Goal: Transaction & Acquisition: Book appointment/travel/reservation

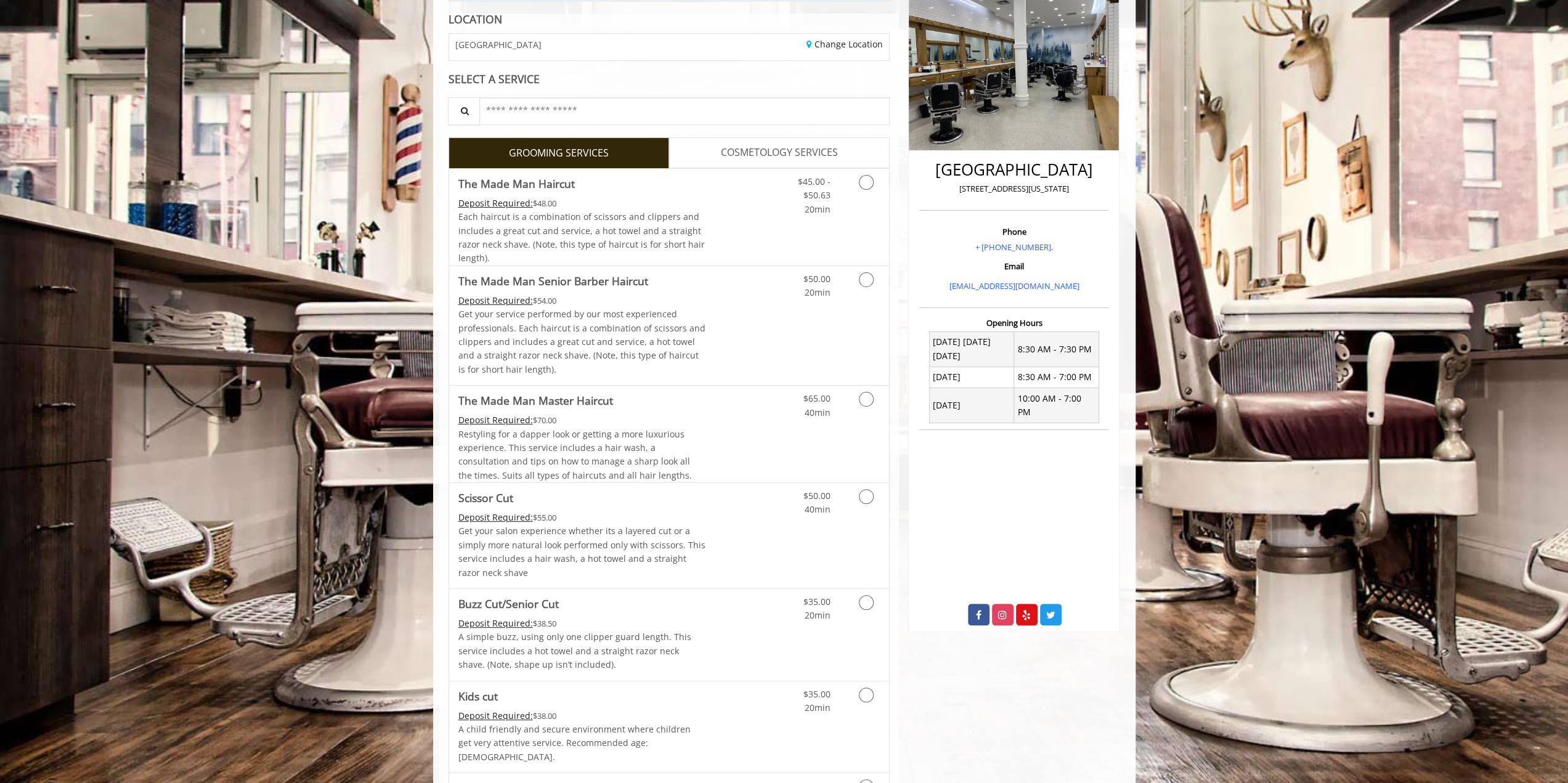
scroll to position [123, 0]
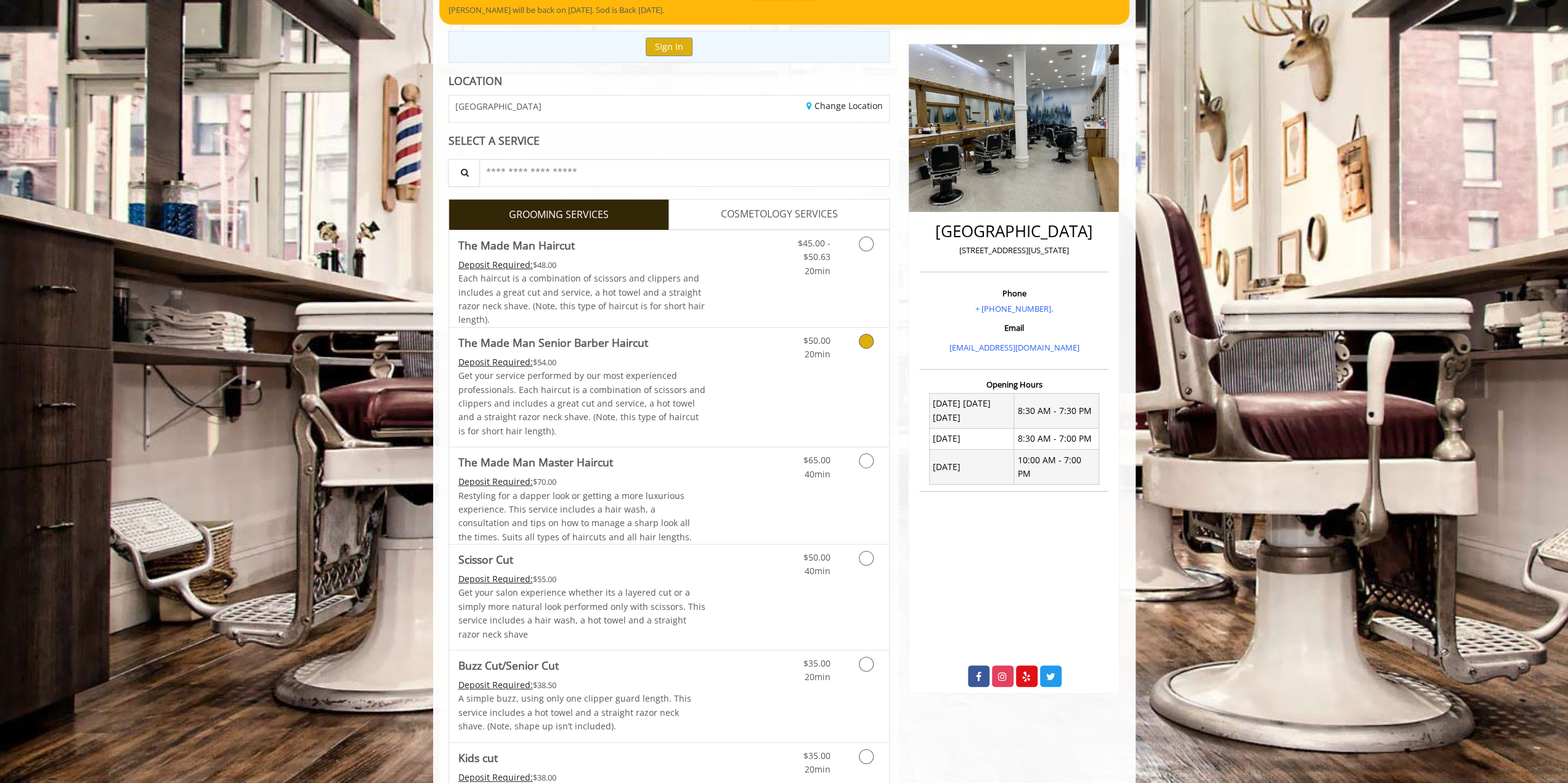
click at [860, 341] on icon "Grooming services" at bounding box center [866, 341] width 15 height 15
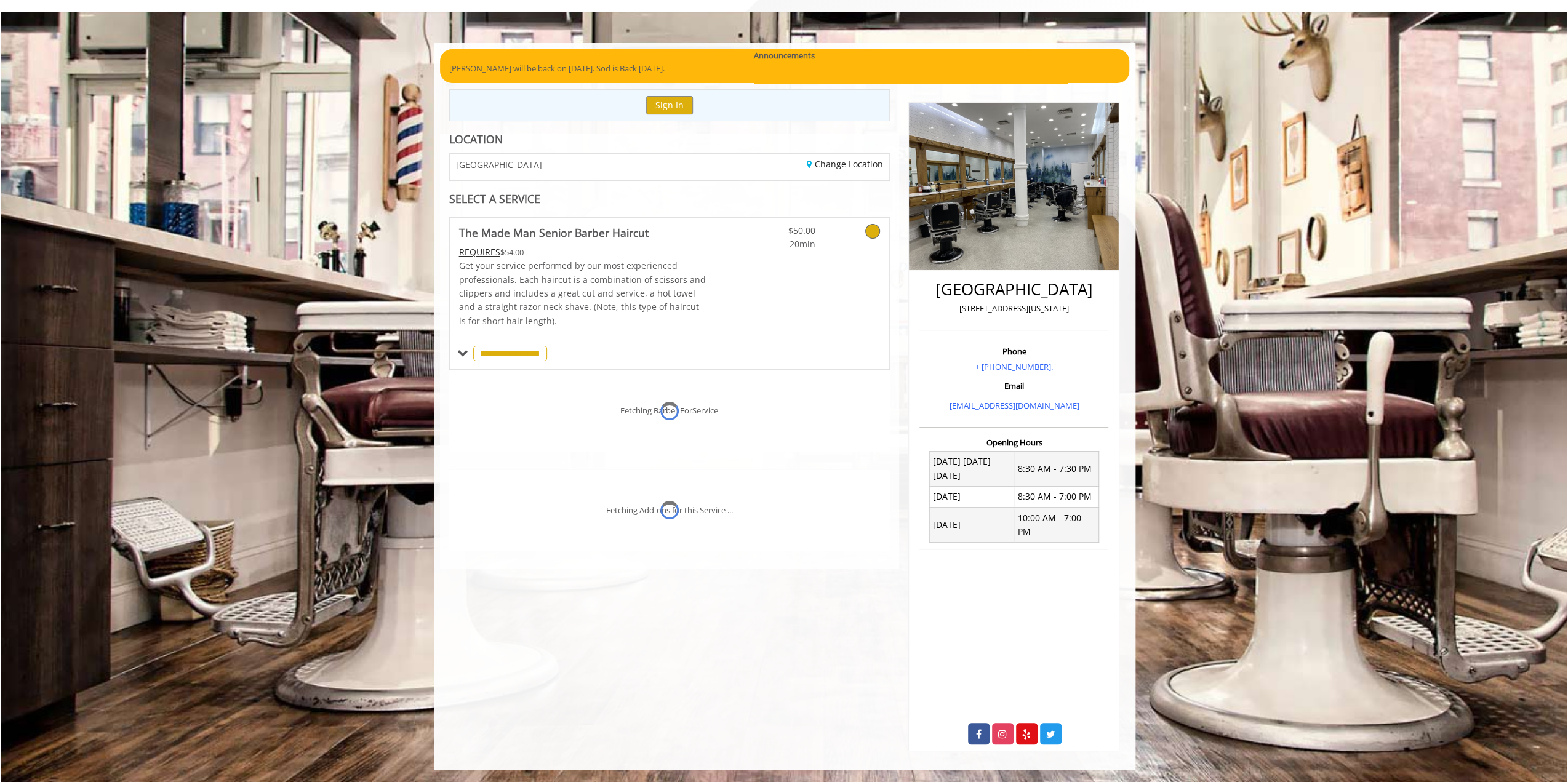
scroll to position [49, 0]
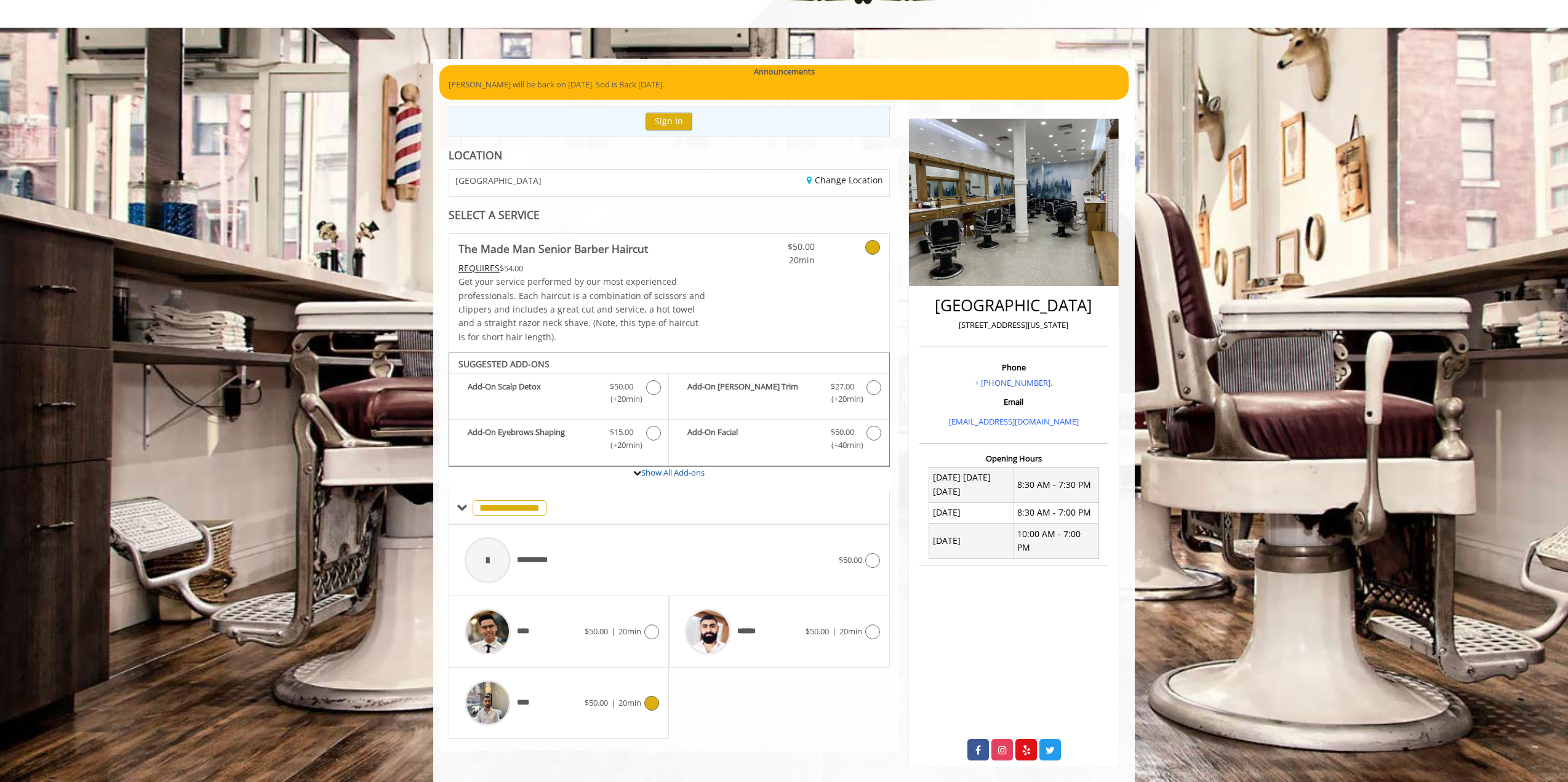
click at [485, 709] on img at bounding box center [488, 703] width 46 height 46
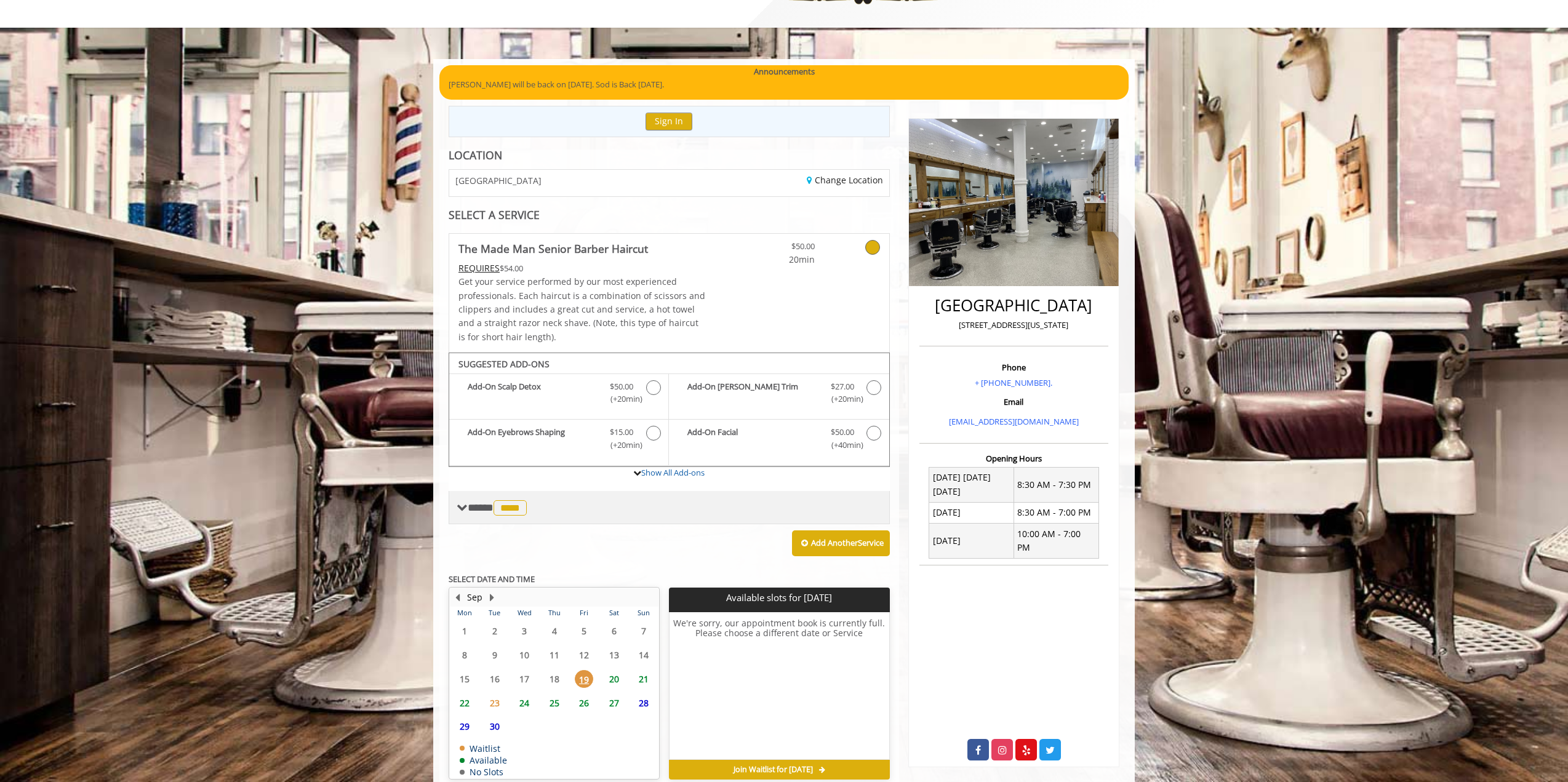
scroll to position [103, 0]
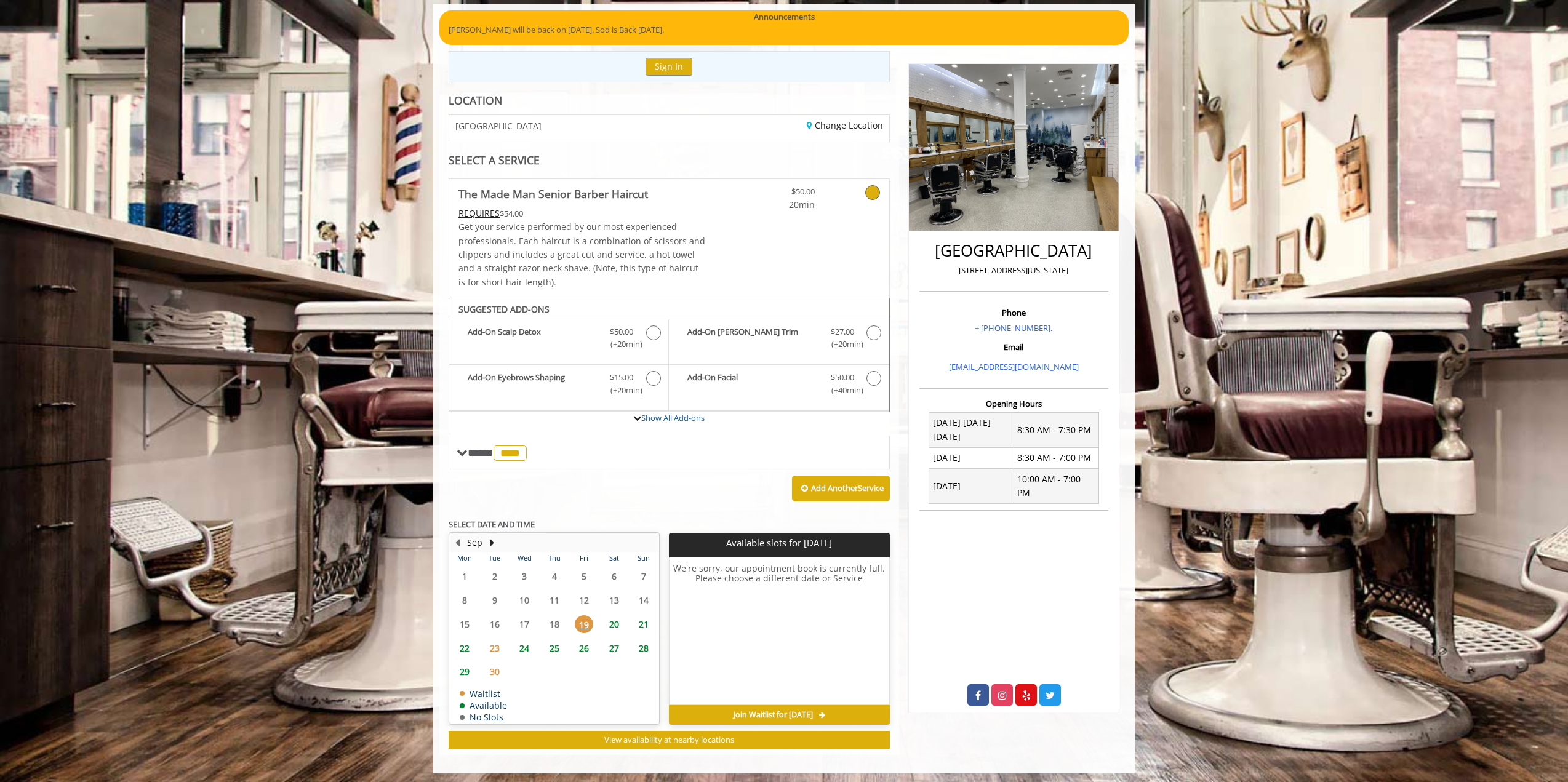
click at [615, 620] on span "20" at bounding box center [615, 624] width 19 height 18
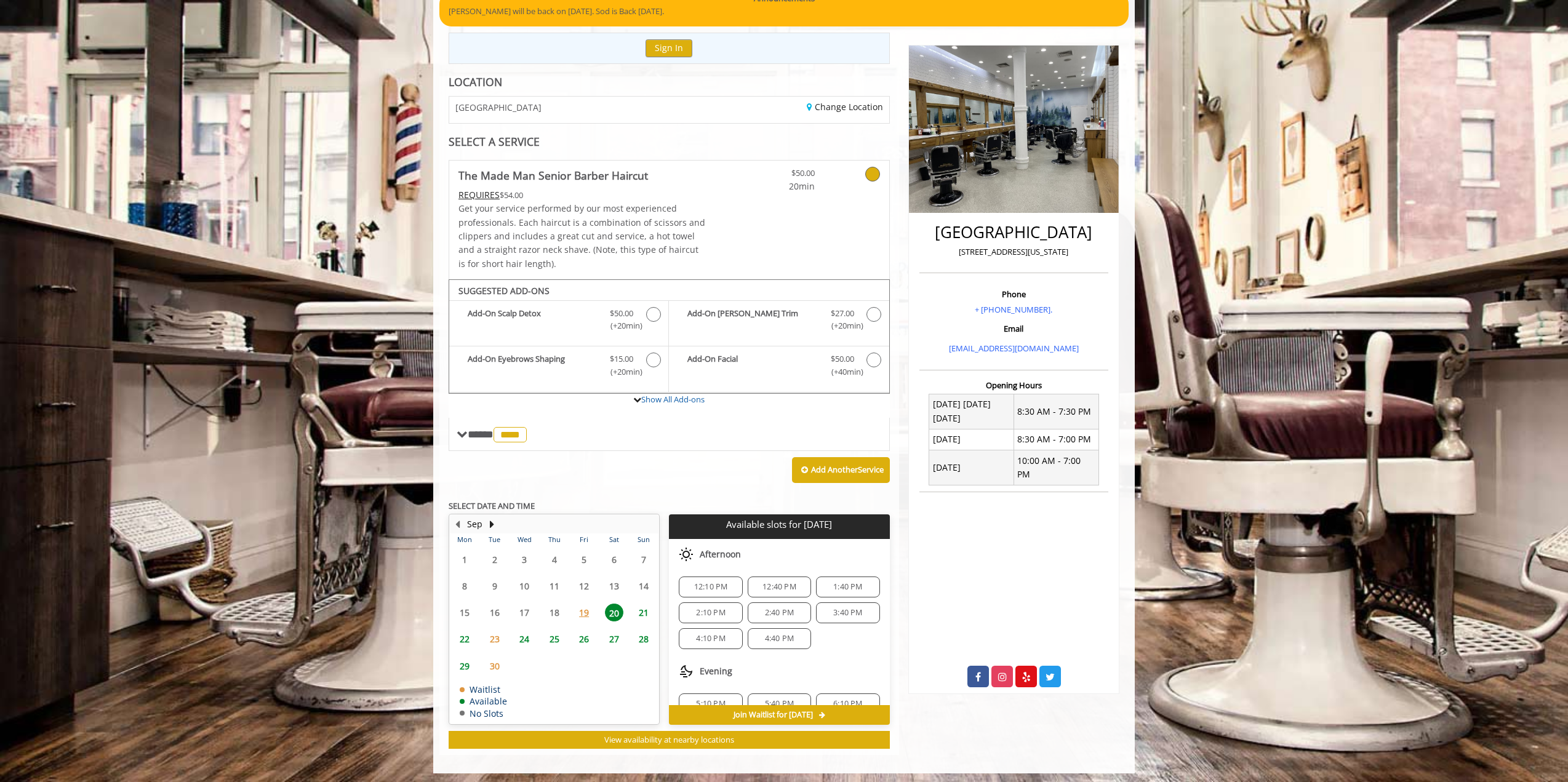
scroll to position [68, 0]
click at [635, 610] on span "21" at bounding box center [643, 612] width 19 height 18
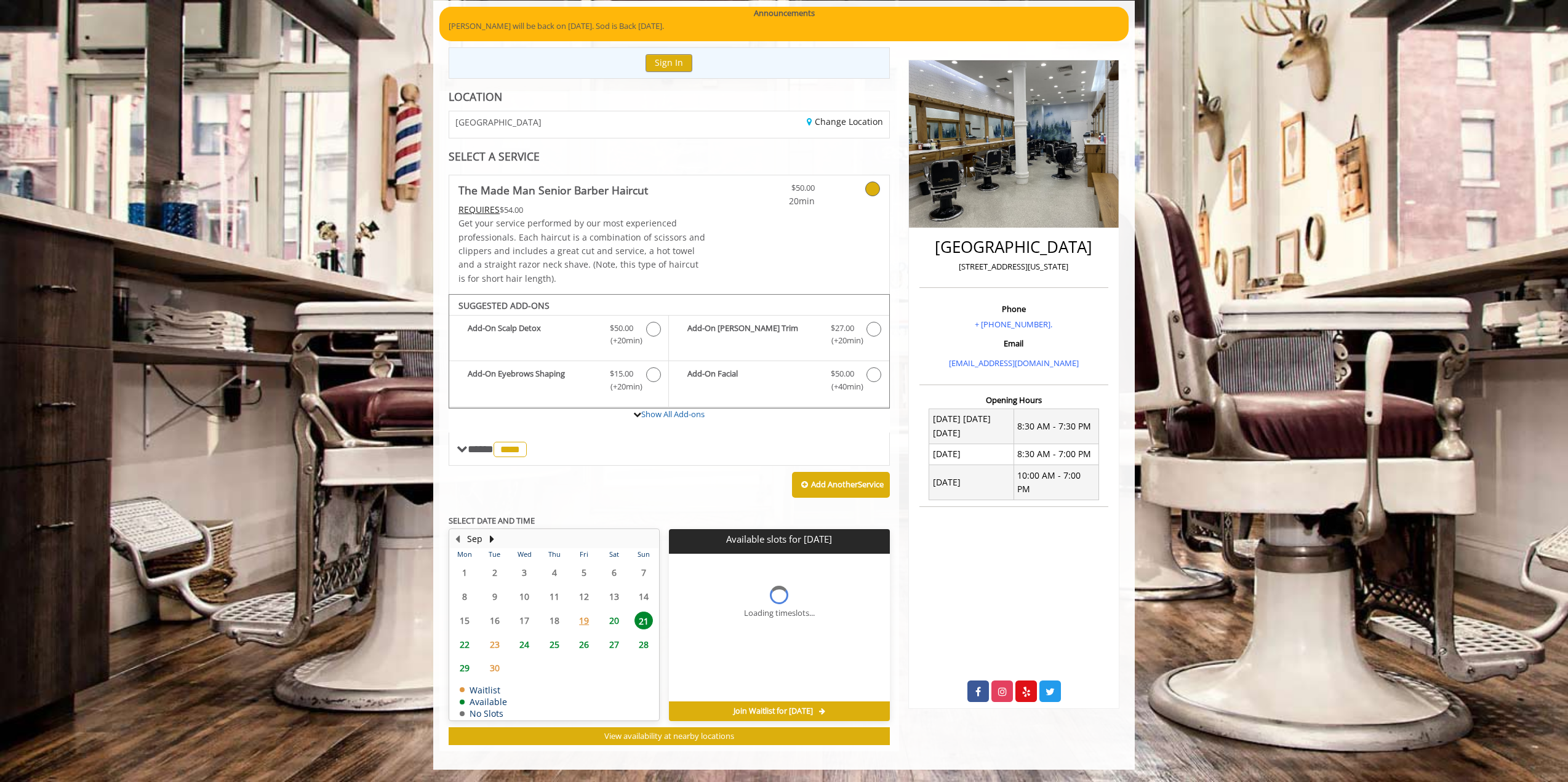
scroll to position [0, 0]
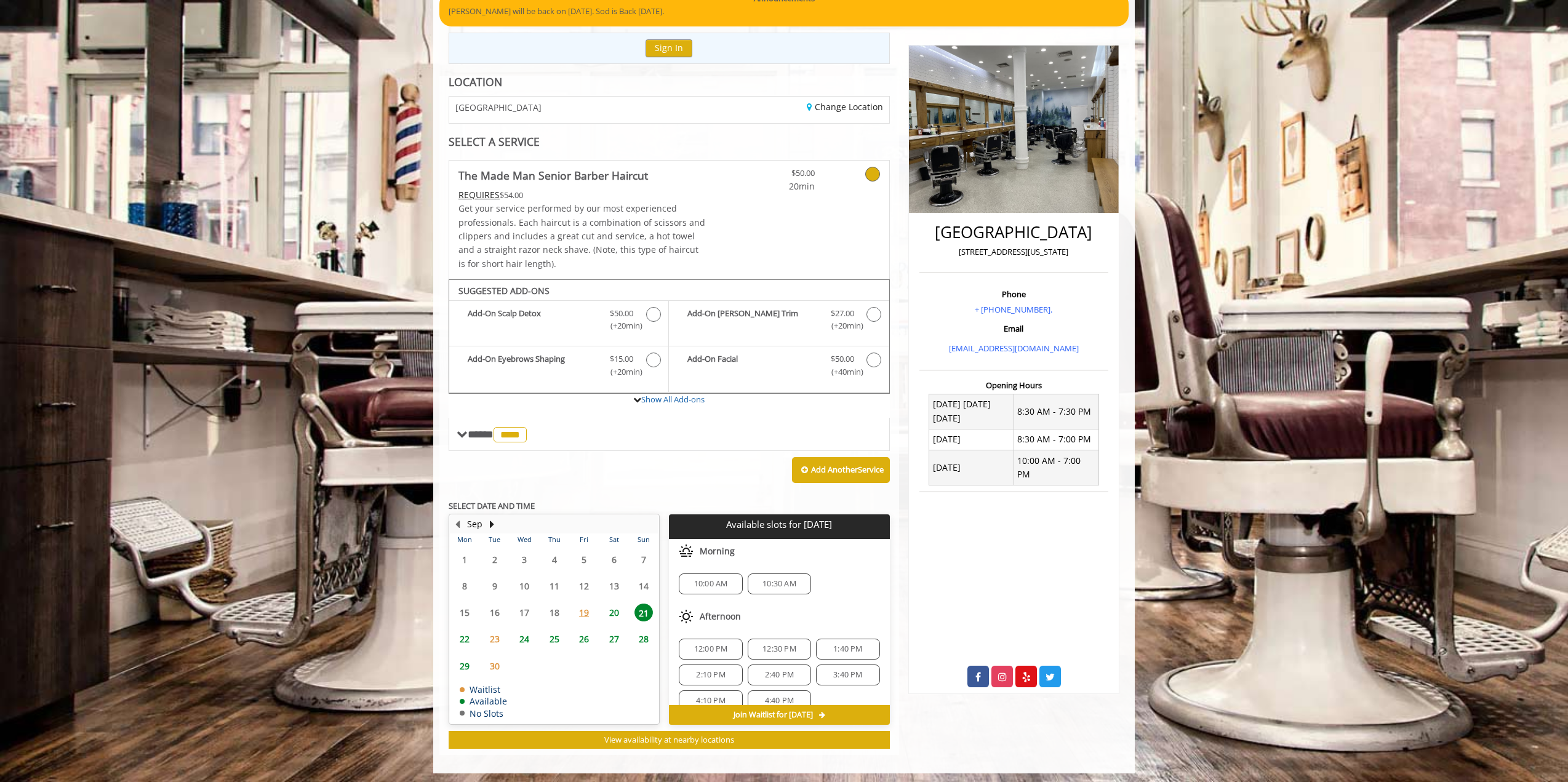
click at [533, 636] on span "24" at bounding box center [524, 639] width 19 height 18
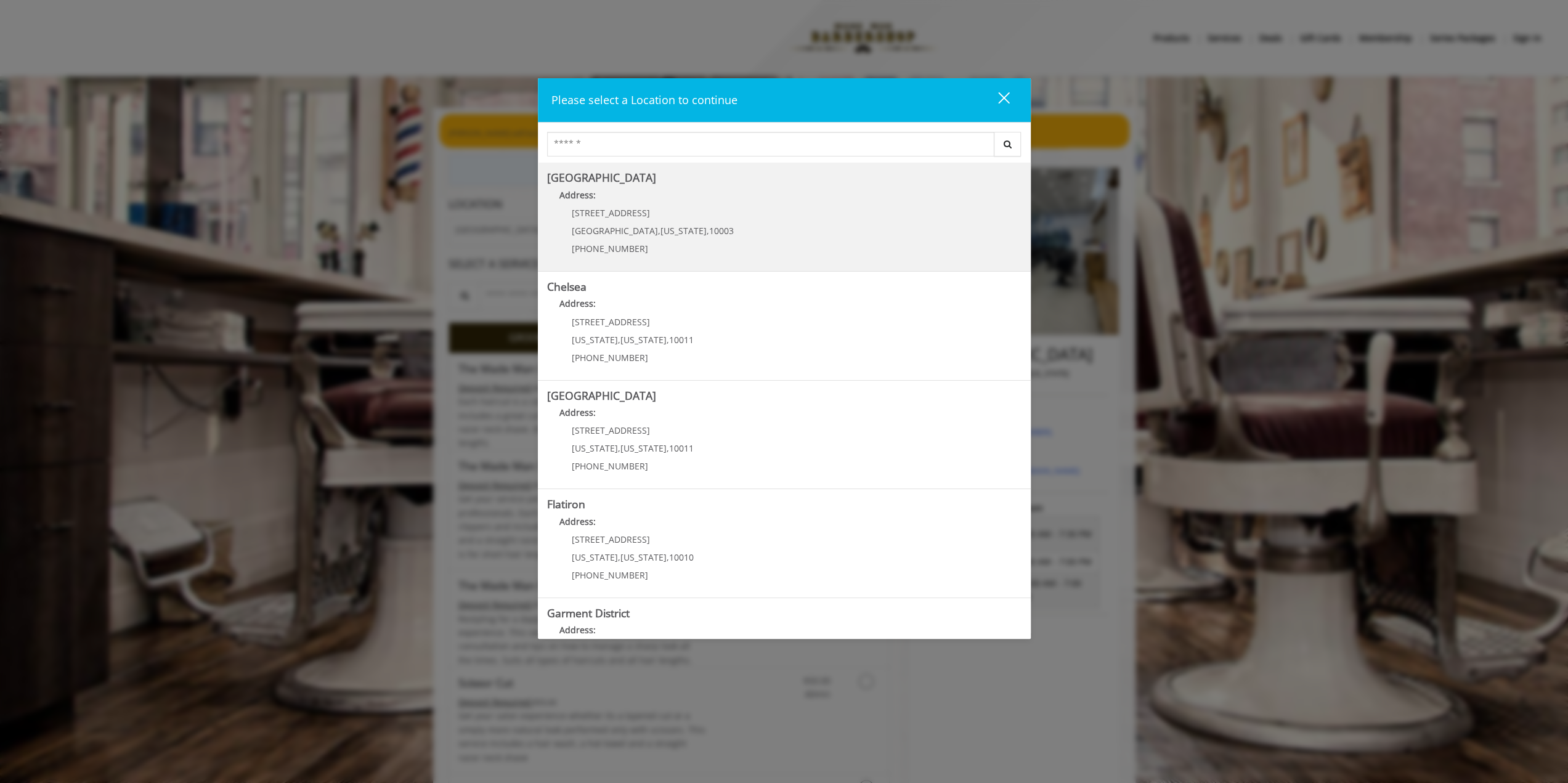
drag, startPoint x: 1005, startPoint y: 98, endPoint x: 817, endPoint y: 203, distance: 215.3
click at [831, 214] on div "Please select a Location to continue close Search Greenwich Village Address: 60…" at bounding box center [784, 358] width 493 height 560
click at [817, 203] on Village "Address:" at bounding box center [784, 198] width 474 height 20
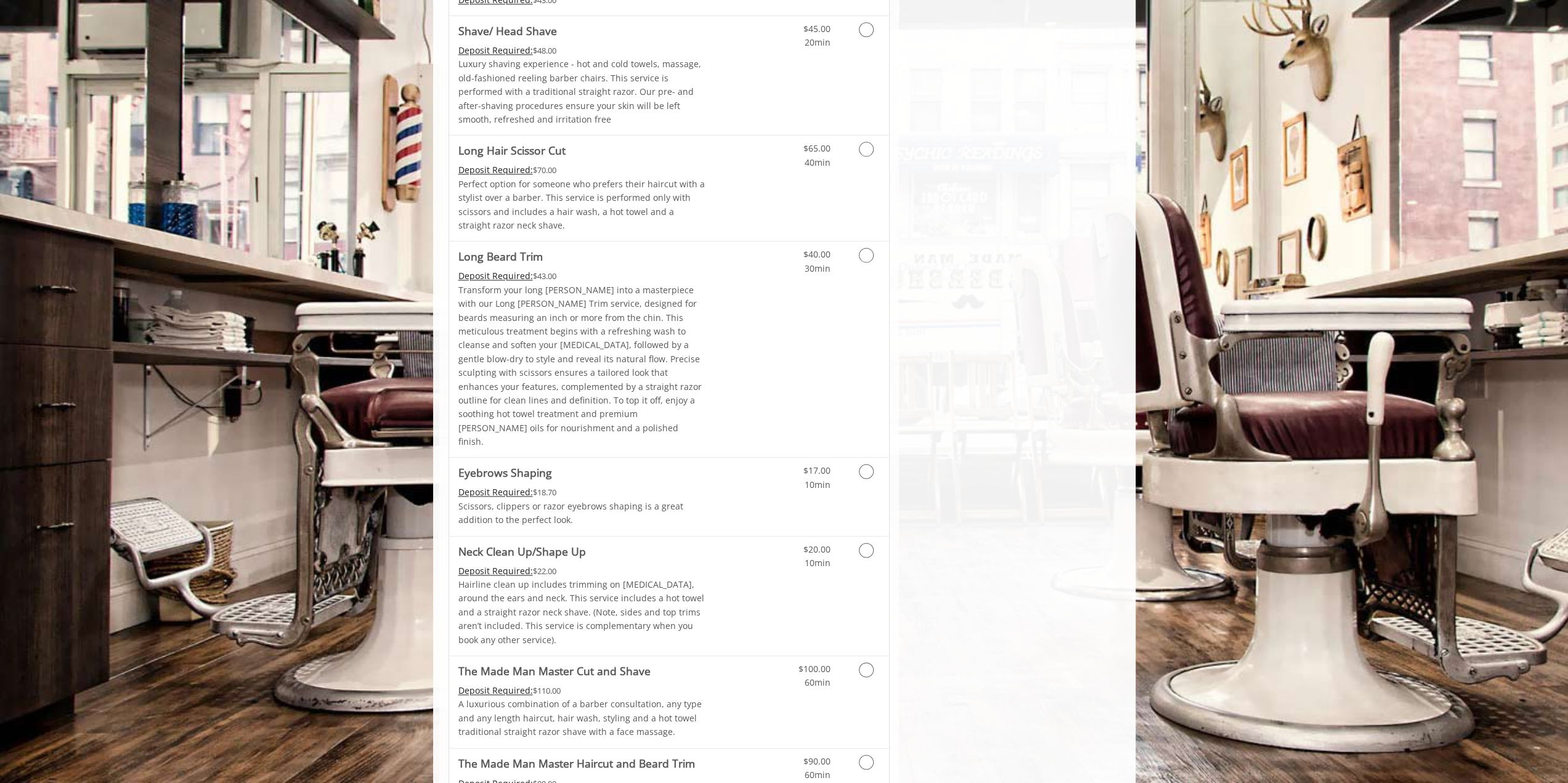
scroll to position [1568, 0]
click at [616, 776] on div "Deposit Required: $99.00" at bounding box center [582, 782] width 248 height 13
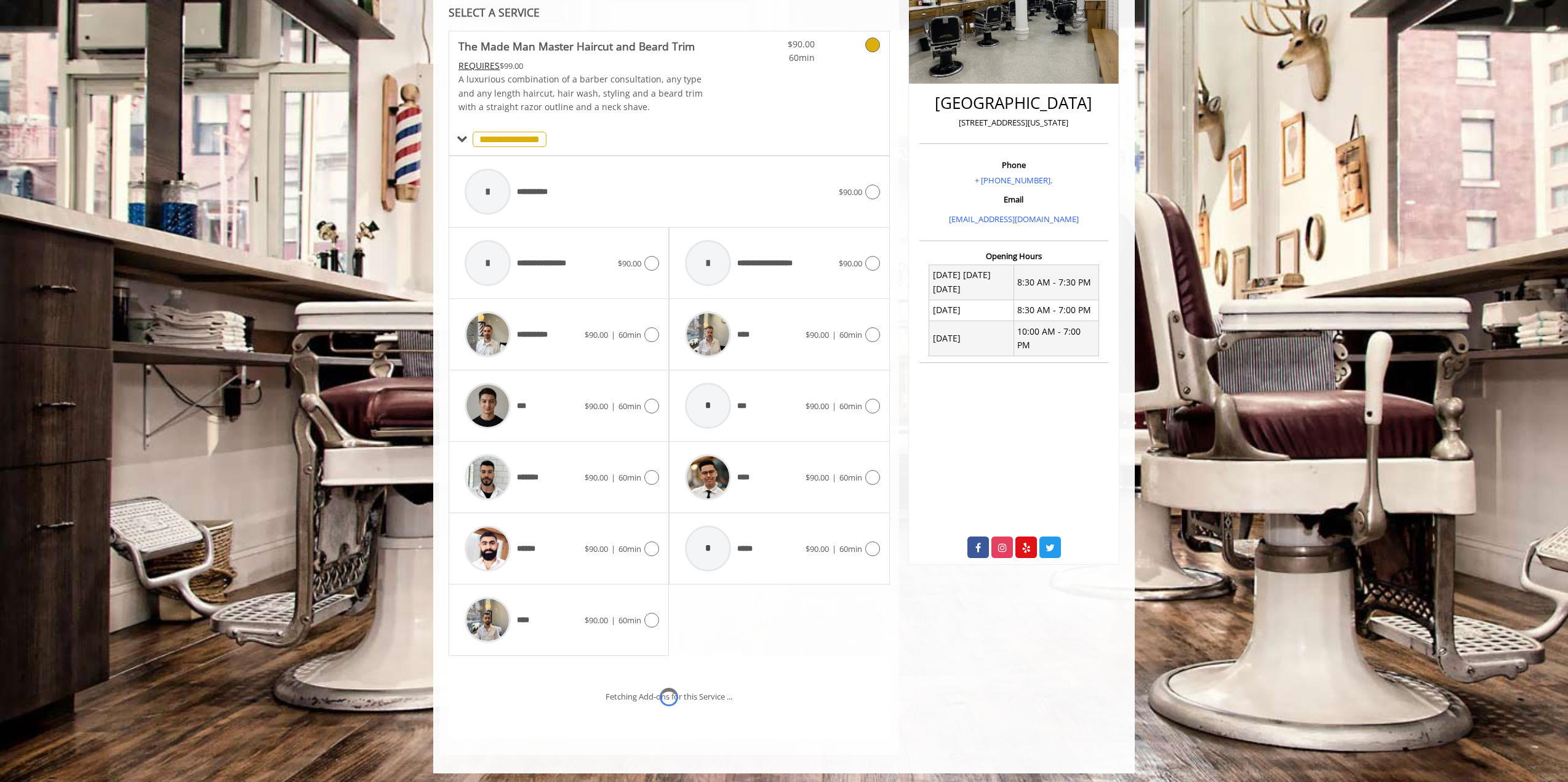
scroll to position [301, 0]
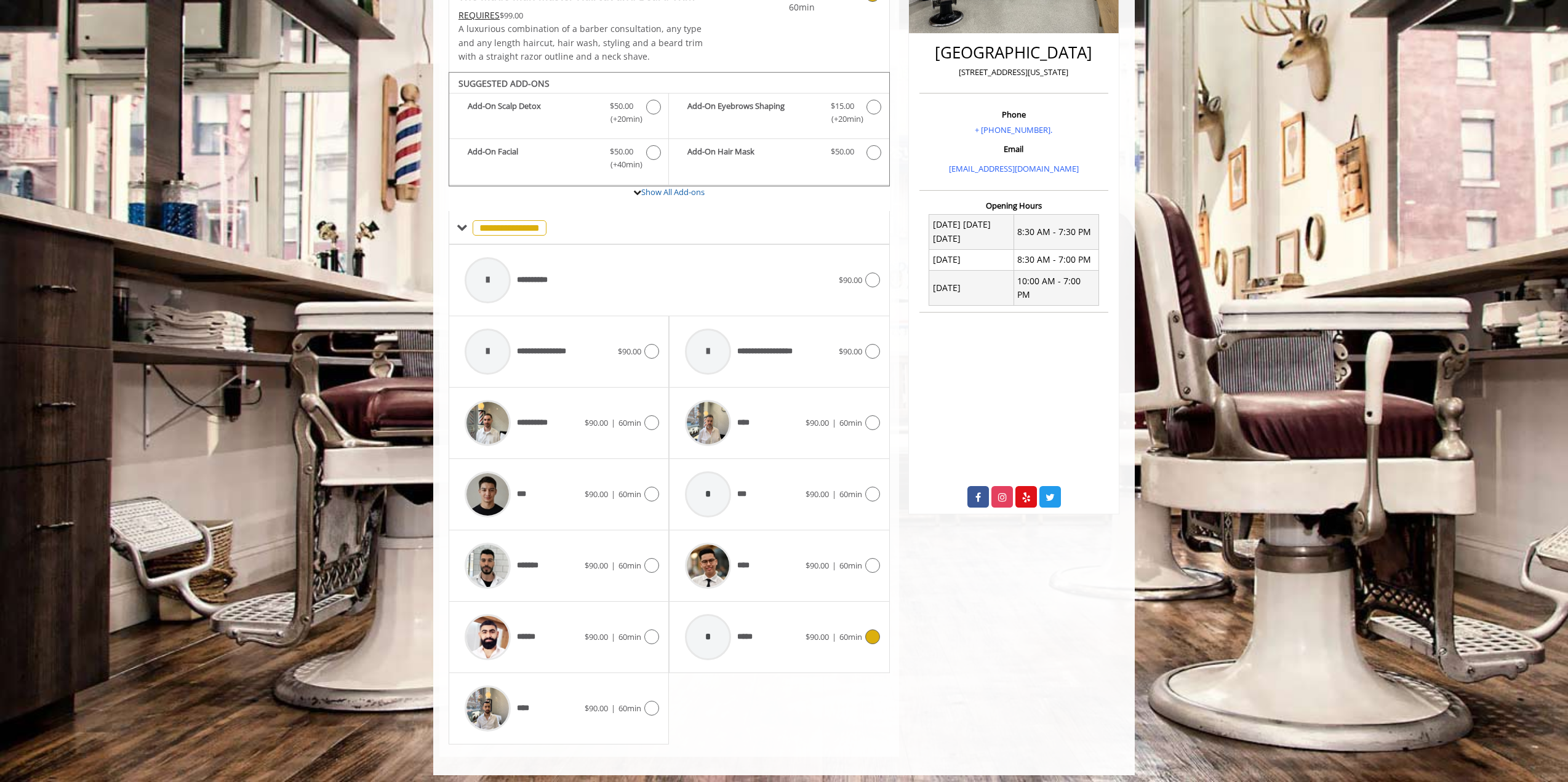
click at [813, 625] on div "* ***** $90.00 | 60min" at bounding box center [779, 637] width 200 height 59
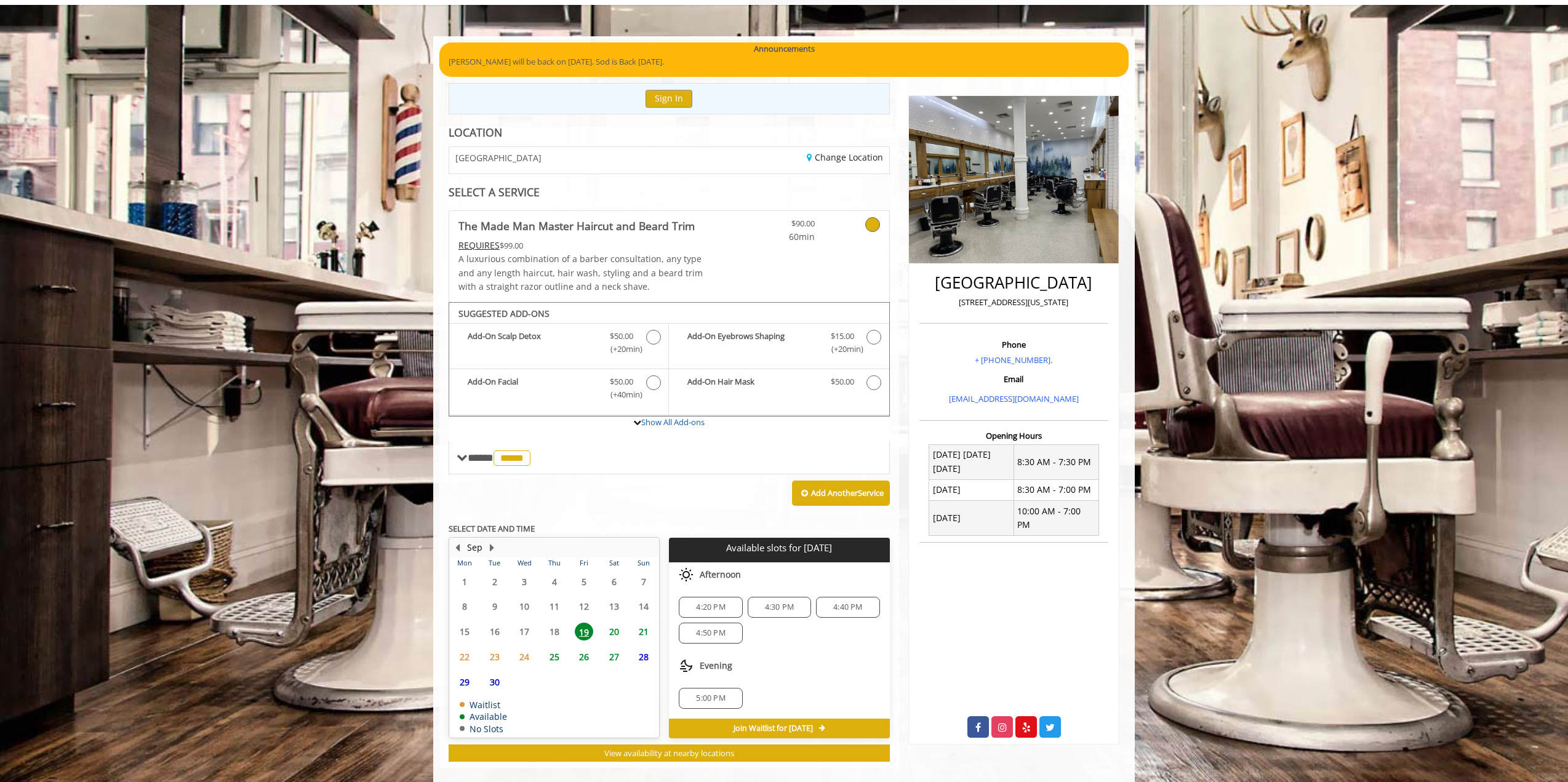
scroll to position [84, 0]
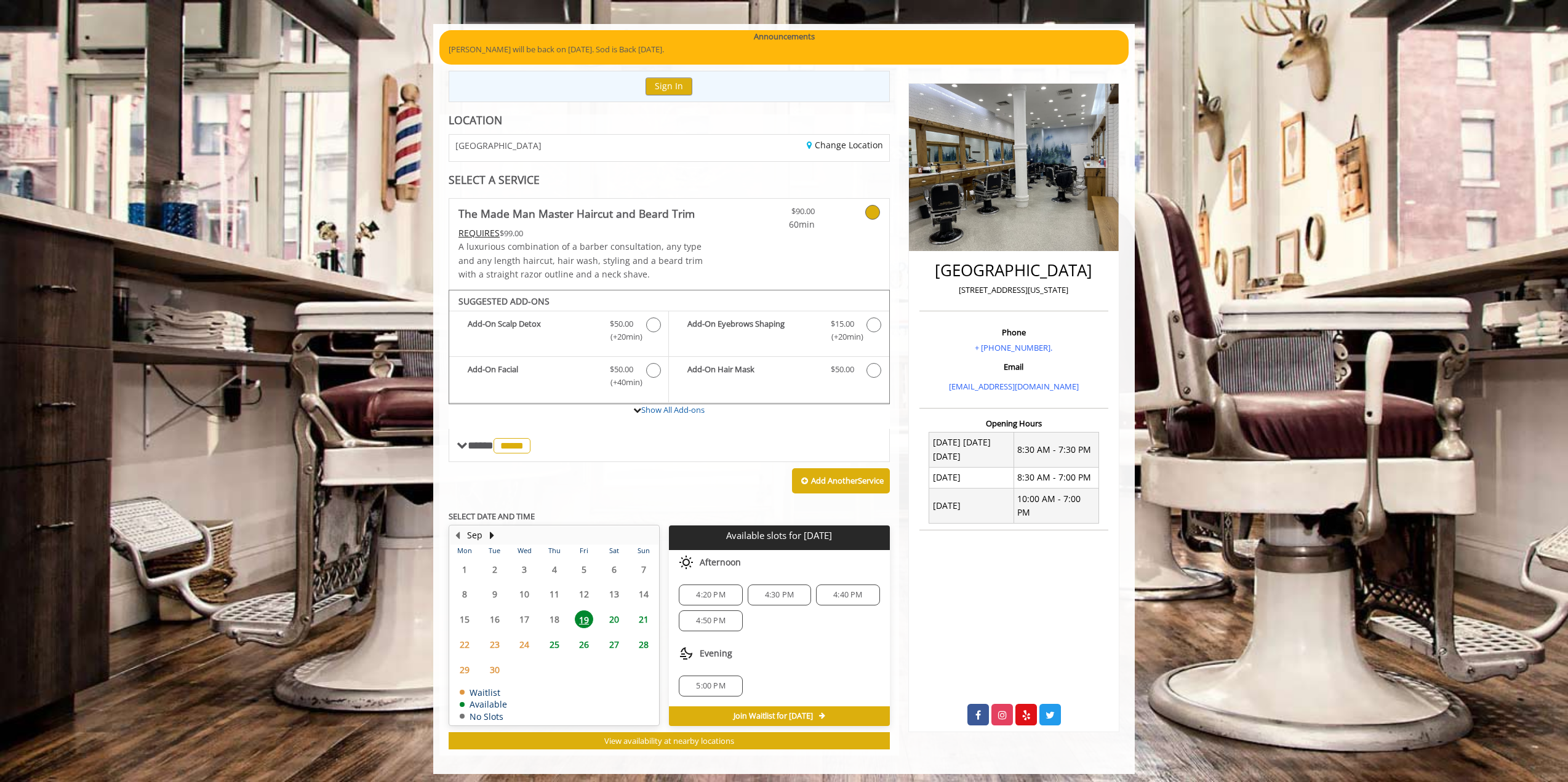
click at [618, 617] on span "20" at bounding box center [615, 619] width 19 height 18
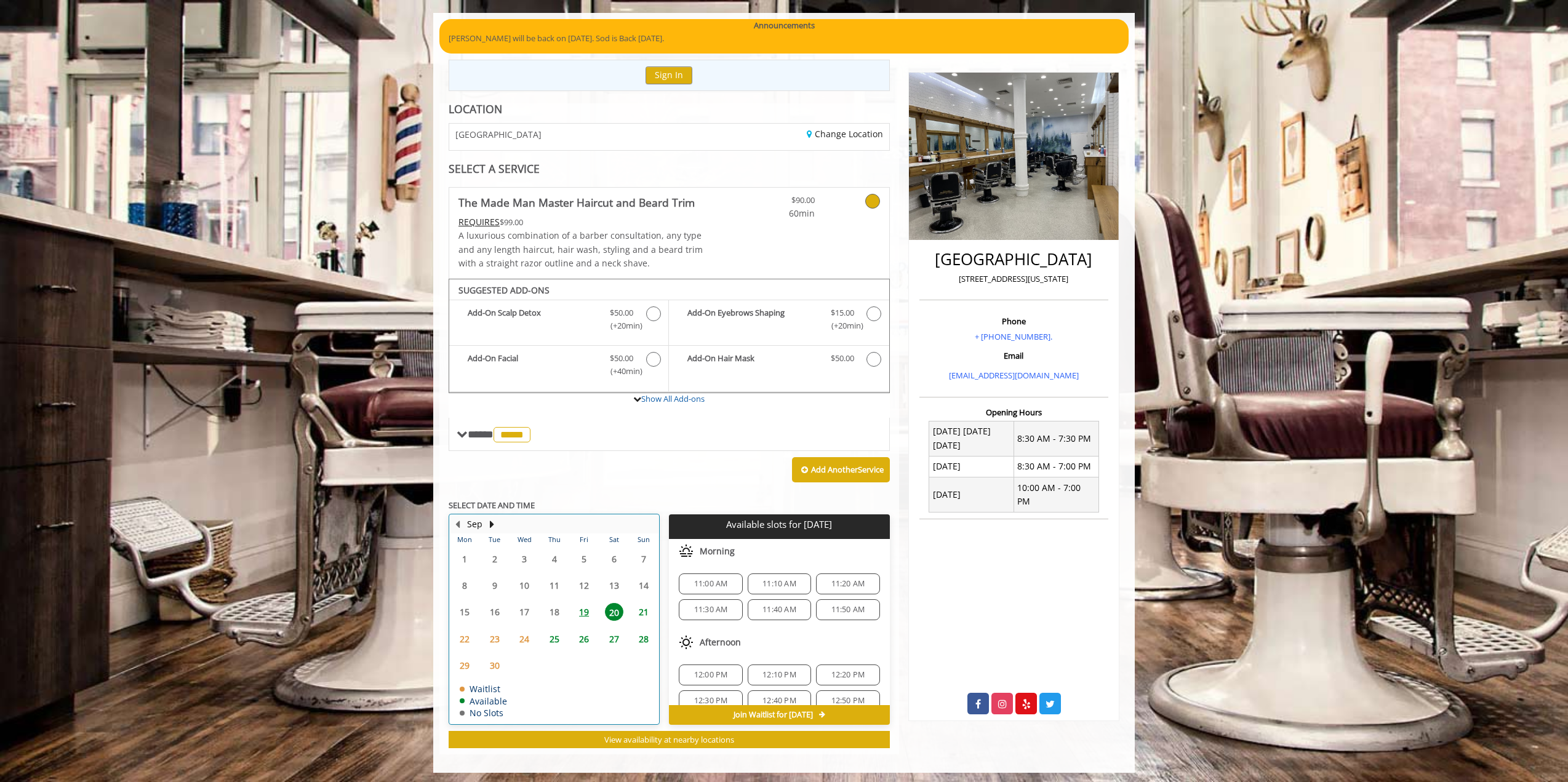
click at [589, 618] on td "19" at bounding box center [584, 612] width 30 height 27
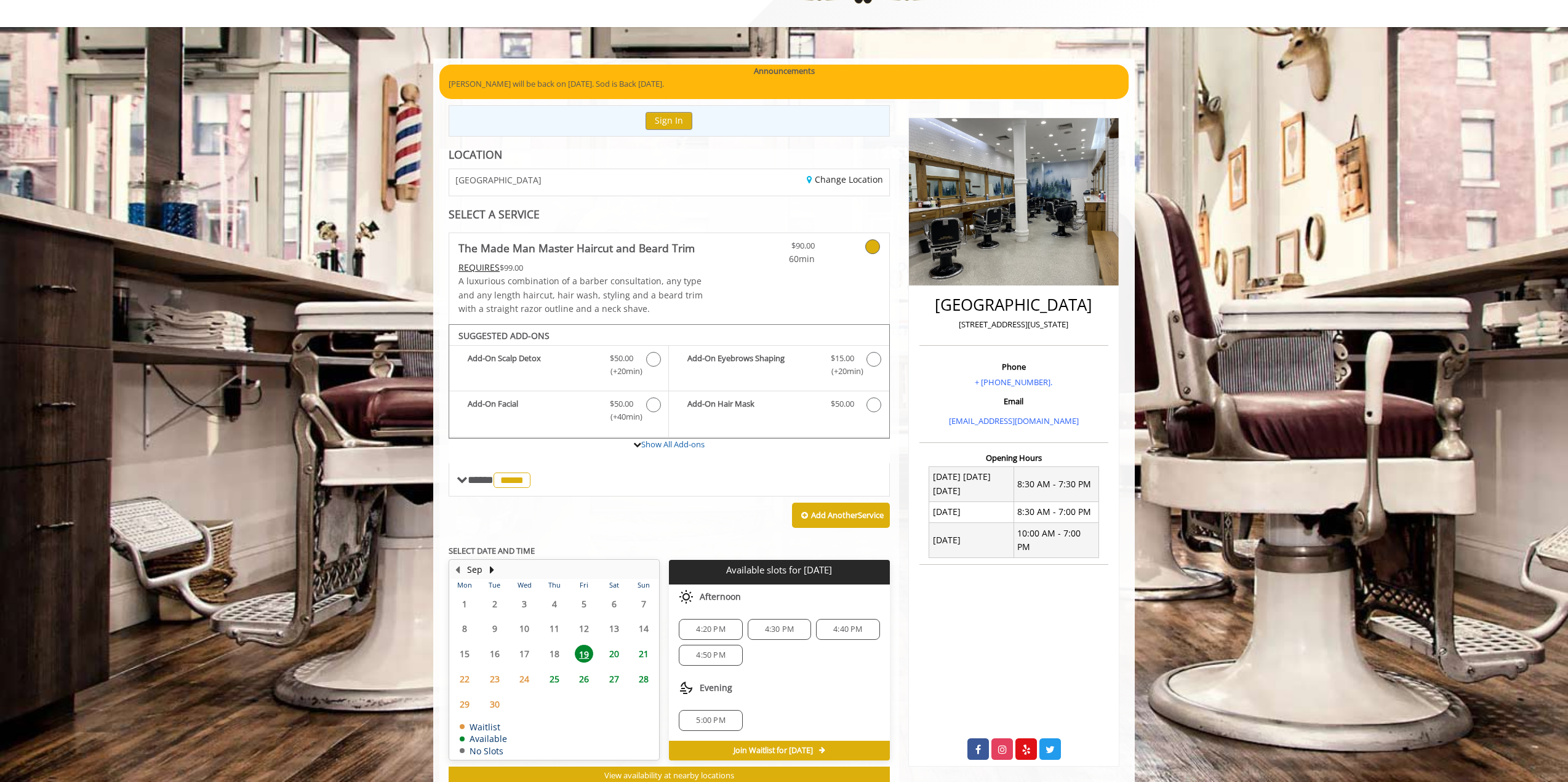
scroll to position [22, 0]
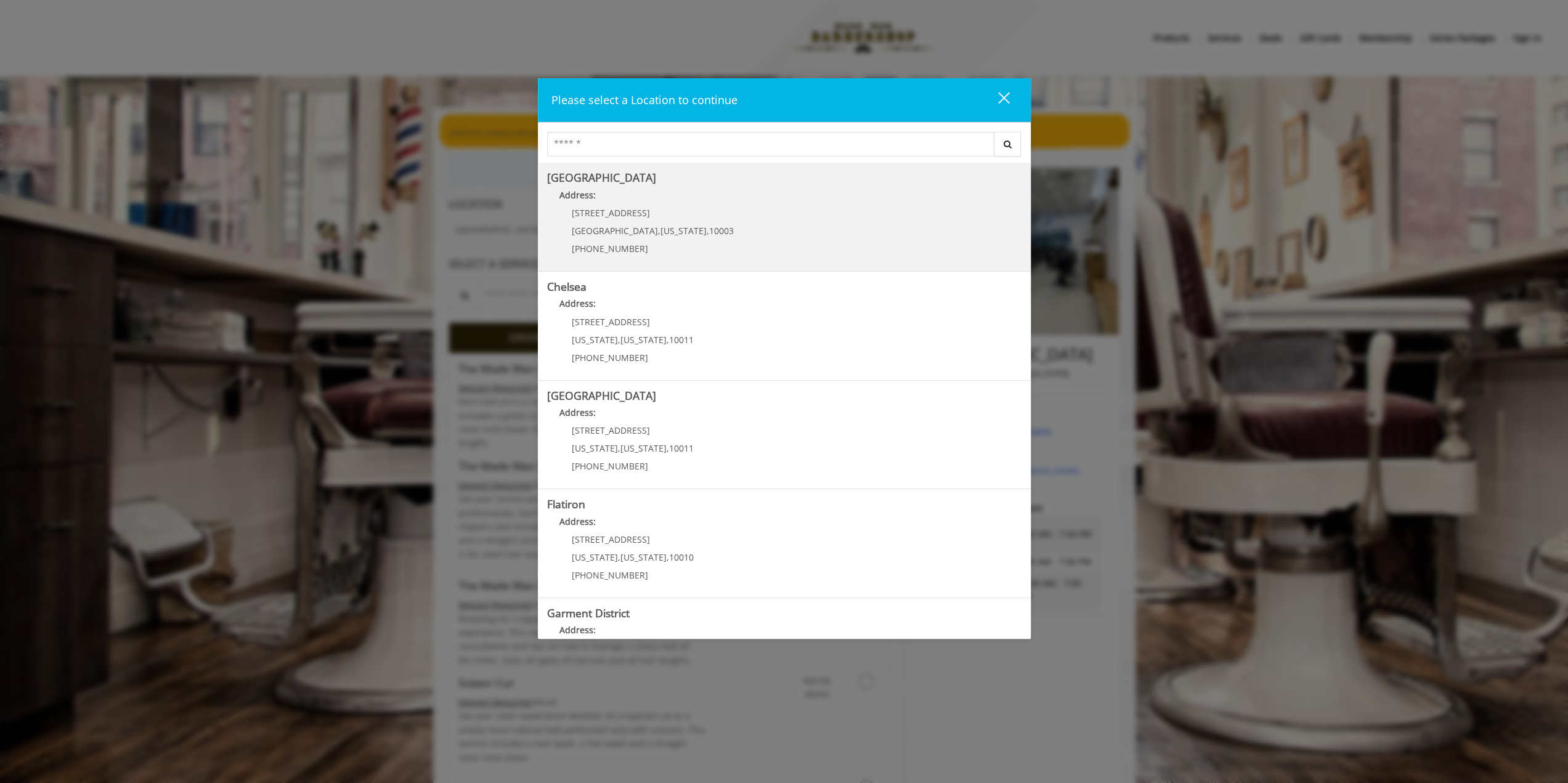
click at [724, 241] on Village "Greenwich Village Address: 60 E 8th St Manhattan , New York , 10003 (212) 598-1…" at bounding box center [784, 216] width 474 height 90
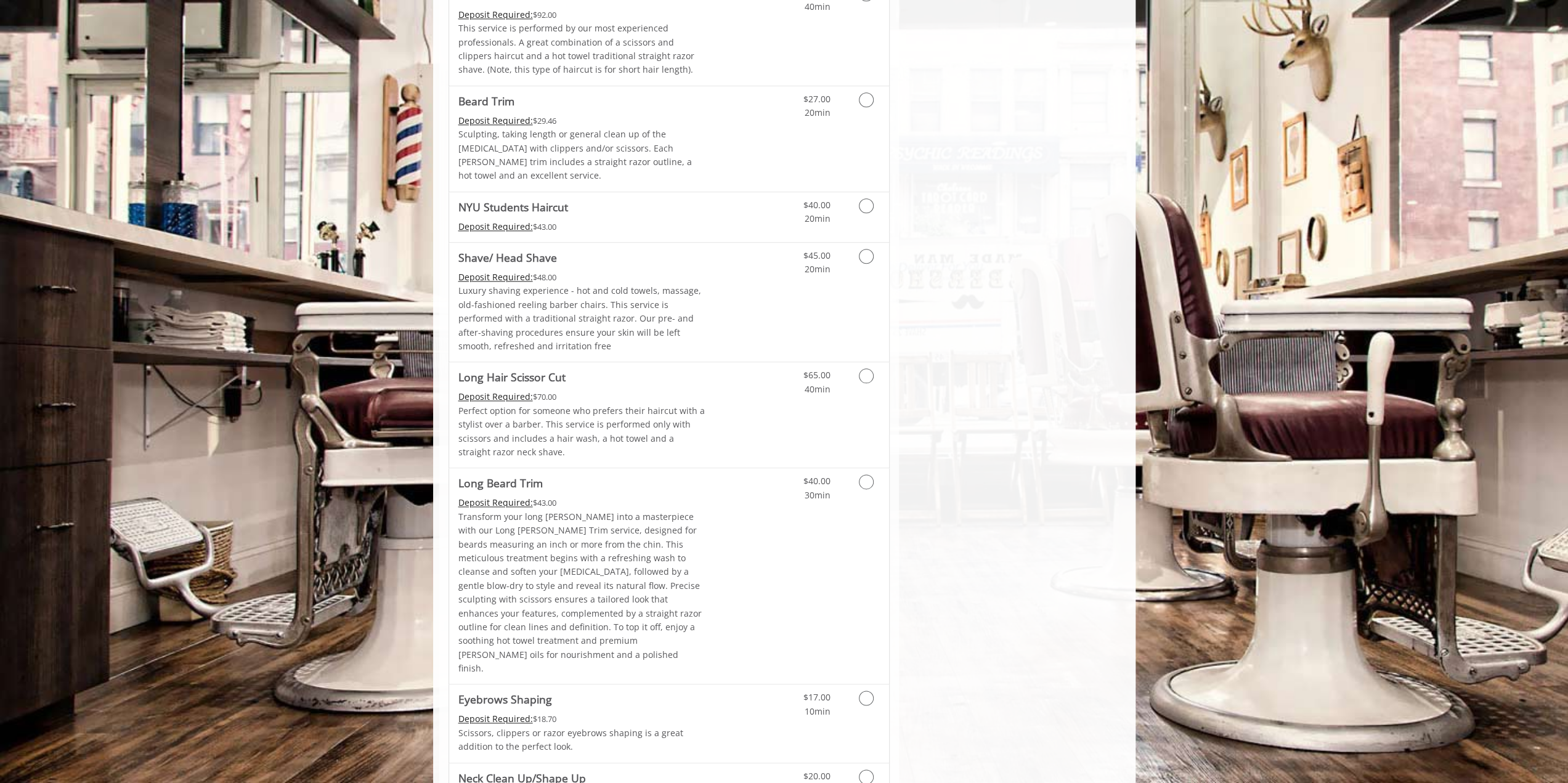
scroll to position [1568, 0]
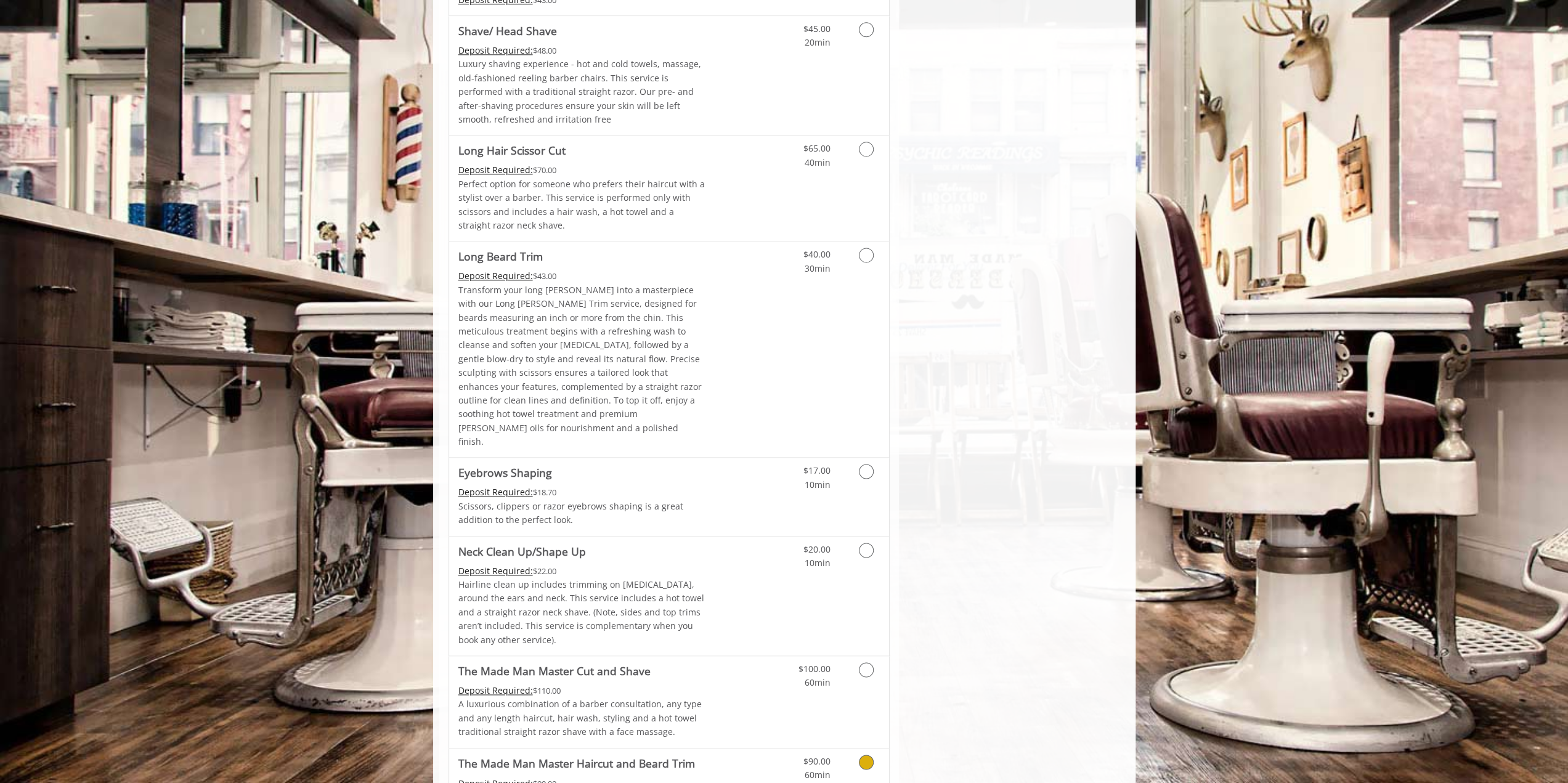
click at [624, 755] on Trim "The Made Man Master Haircut and Beard Trim" at bounding box center [577, 763] width 237 height 17
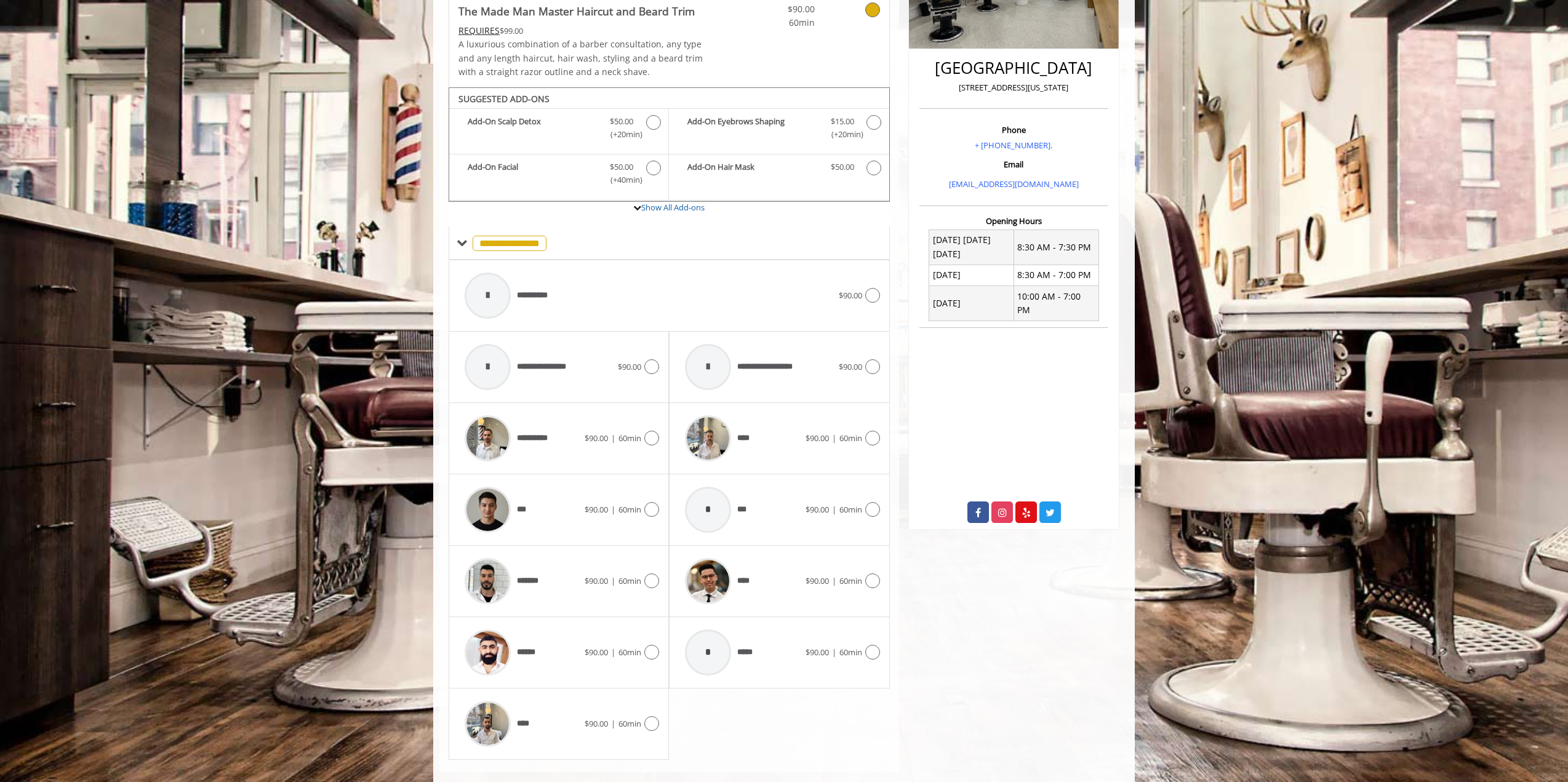
scroll to position [301, 0]
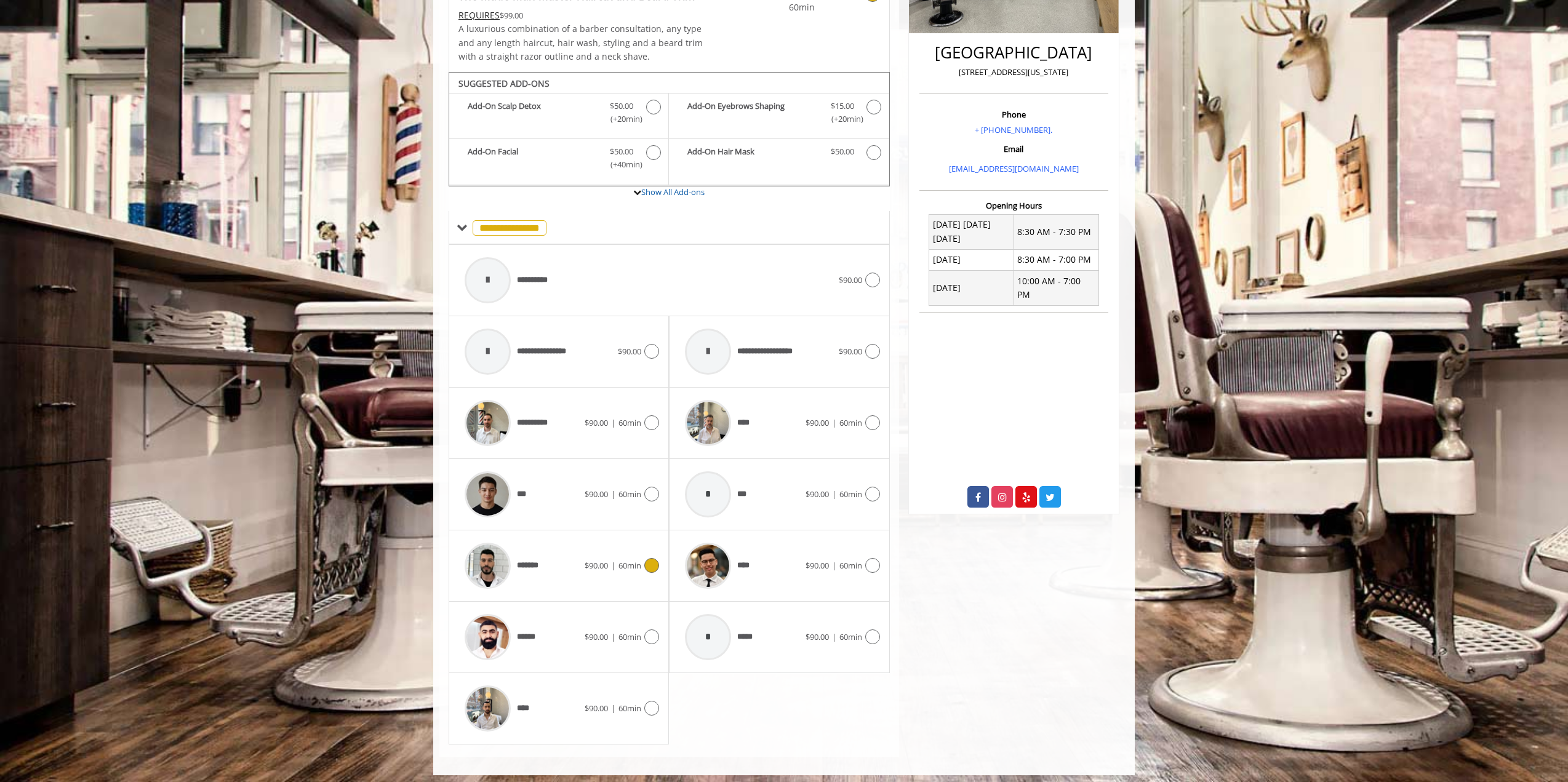
click at [482, 553] on img at bounding box center [488, 565] width 46 height 46
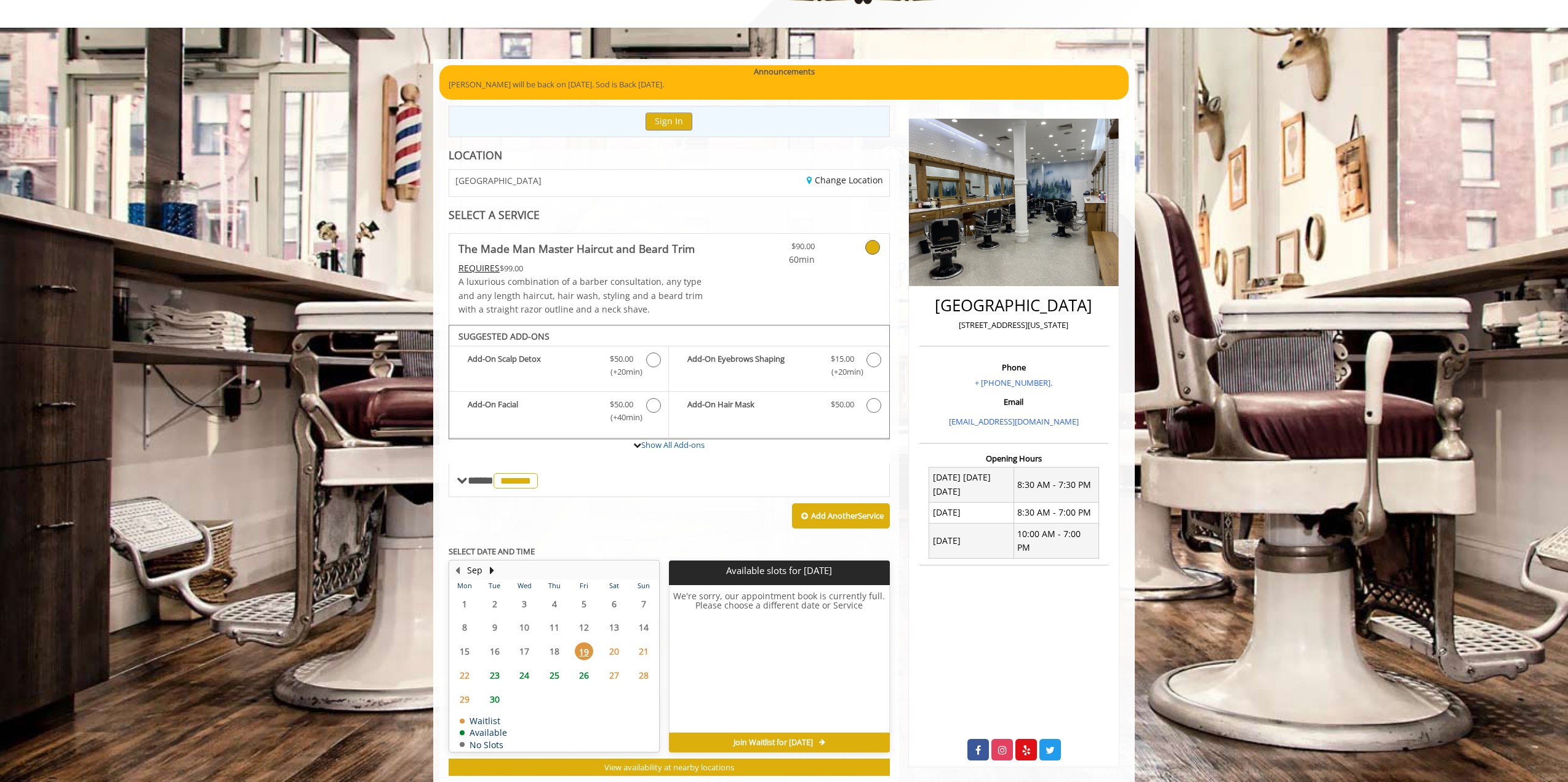
scroll to position [76, 0]
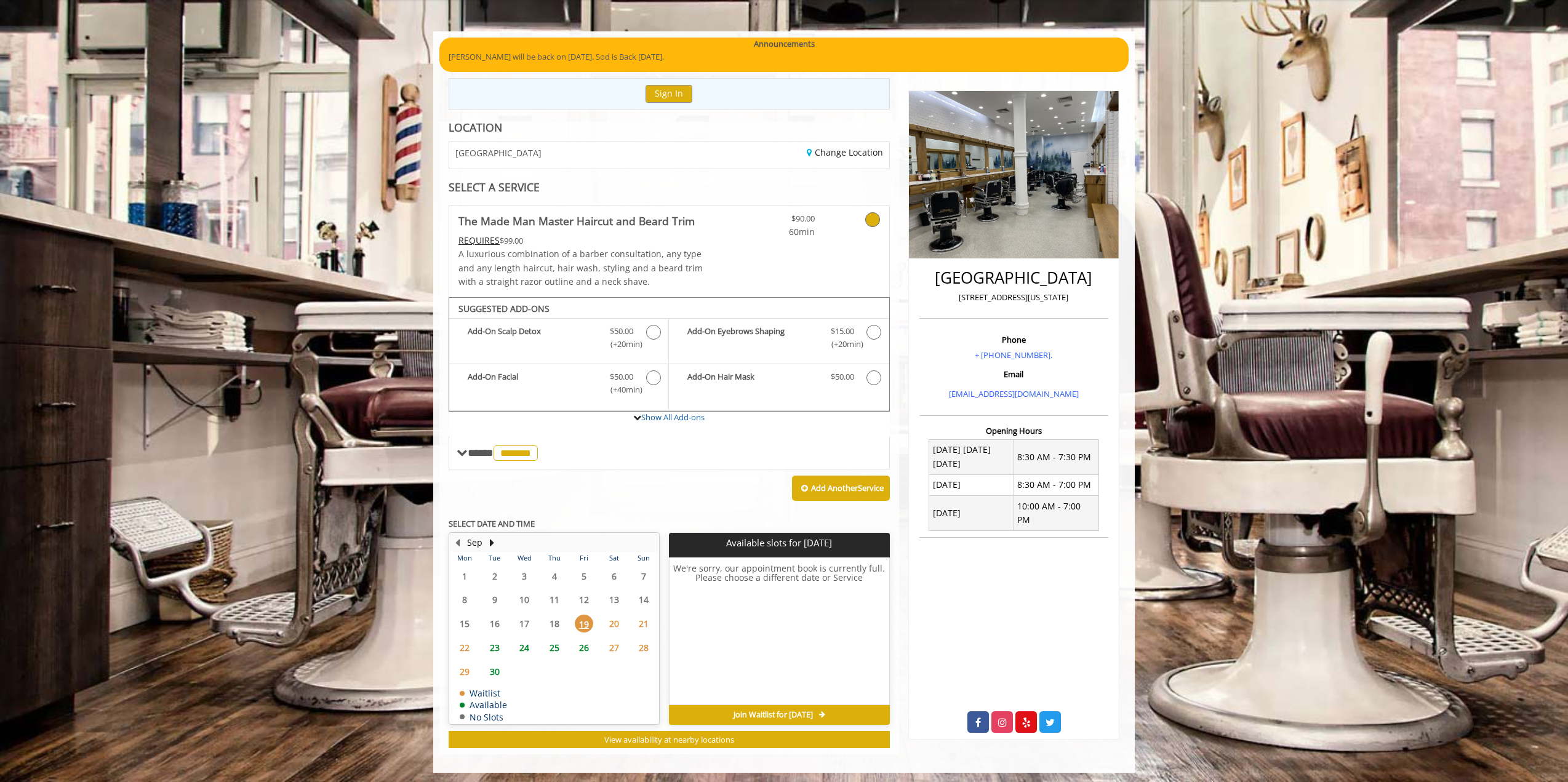
click at [614, 621] on span "20" at bounding box center [615, 623] width 19 height 18
click at [503, 643] on span "23" at bounding box center [495, 647] width 19 height 18
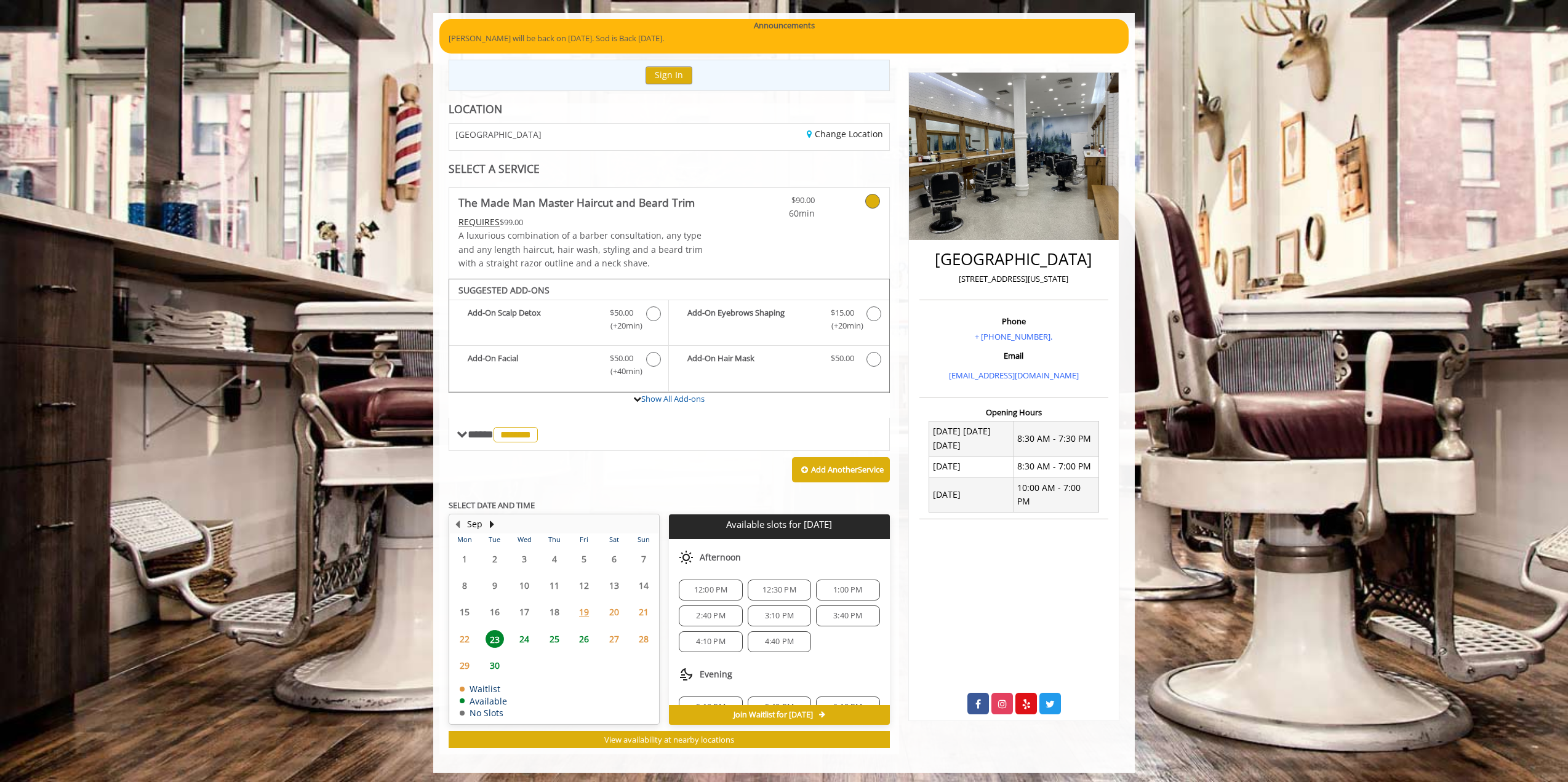
scroll to position [130, 0]
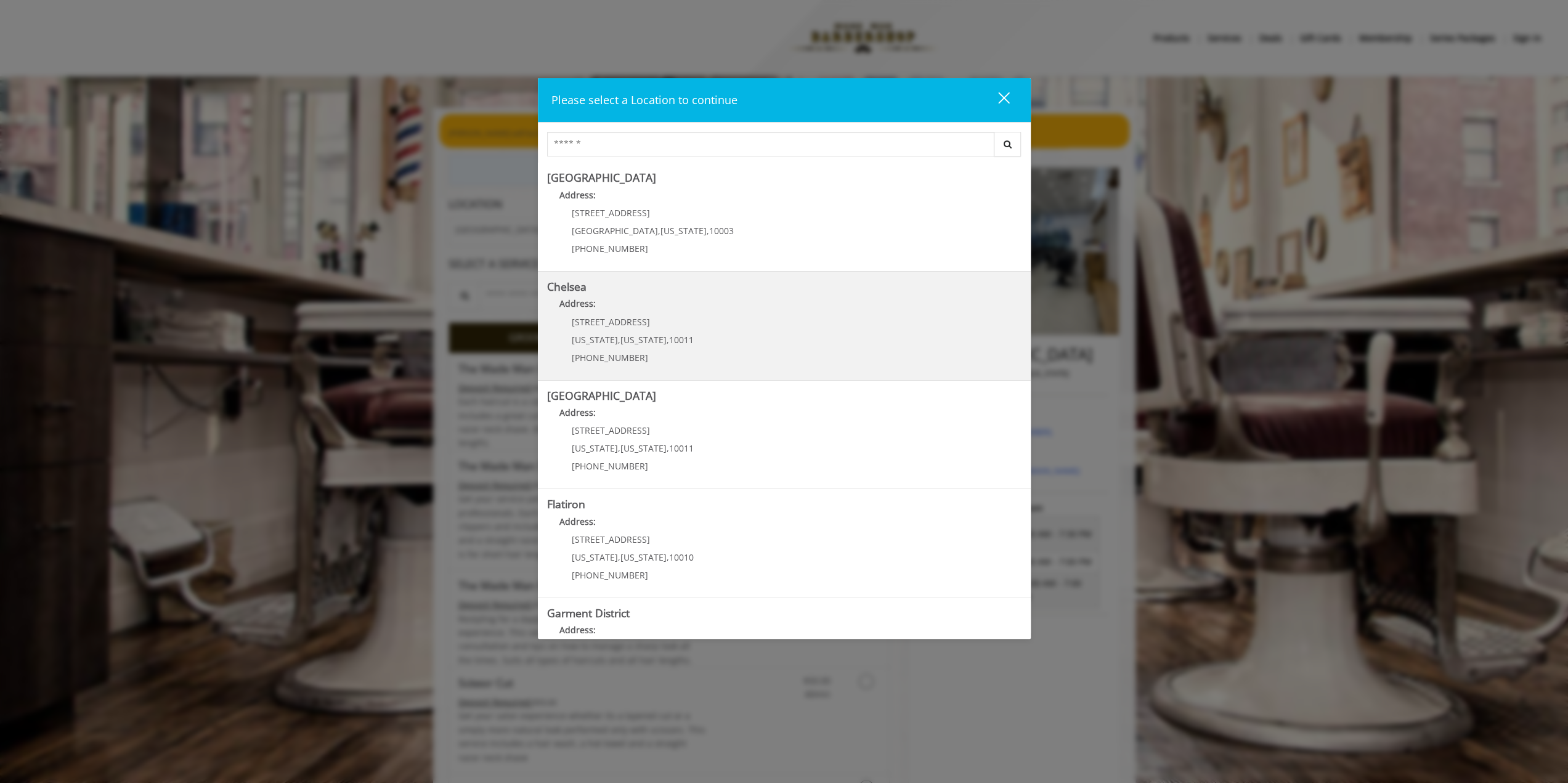
click at [695, 320] on link "Chelsea Address: 169/170 W 23rd St New York , New York , 10011 (917) 639-3902" at bounding box center [784, 325] width 474 height 90
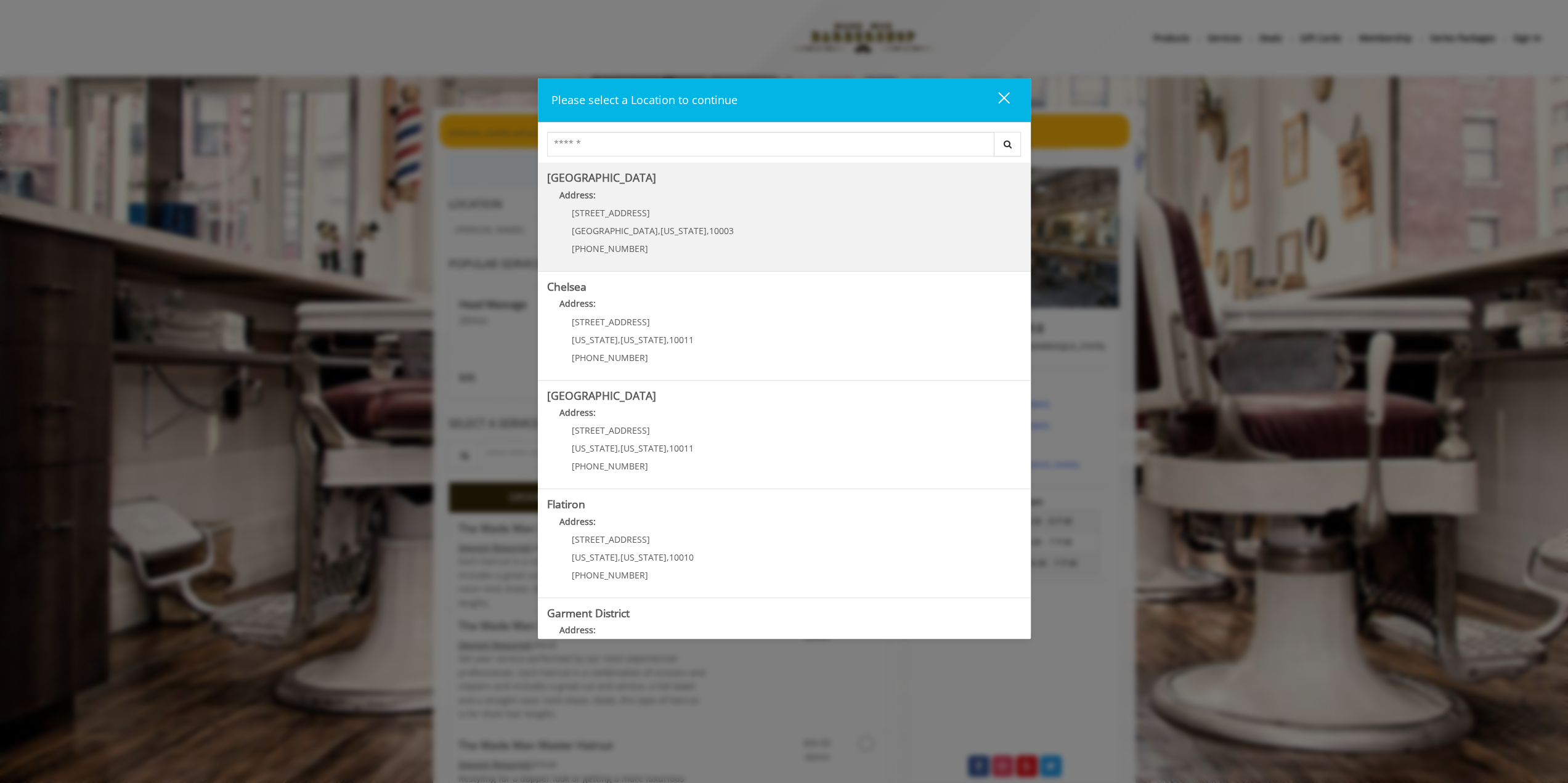
click at [688, 215] on div "60 E 8th St Manhattan , New York , 10003 (212) 598-1840" at bounding box center [643, 235] width 193 height 53
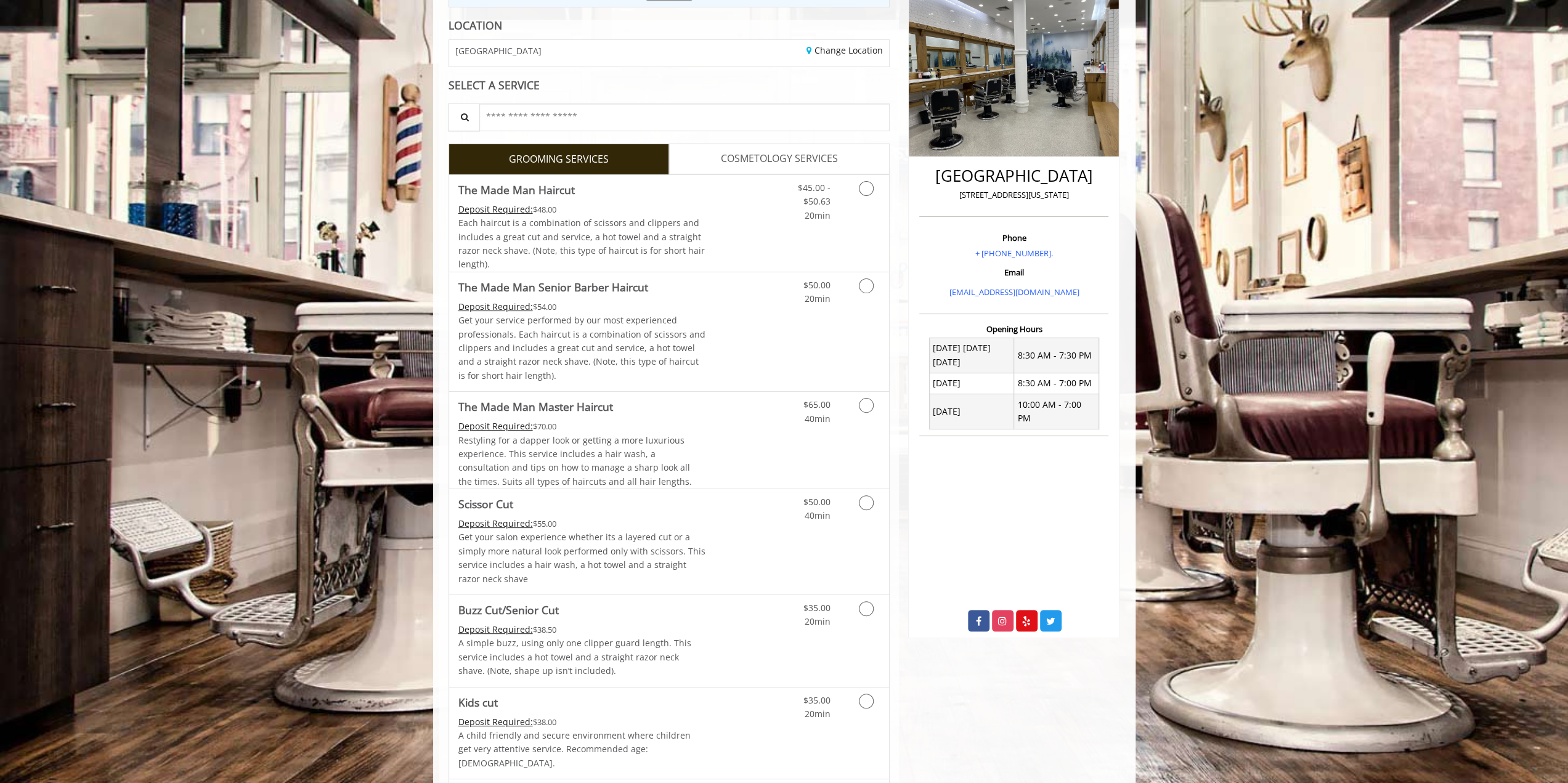
scroll to position [185, 0]
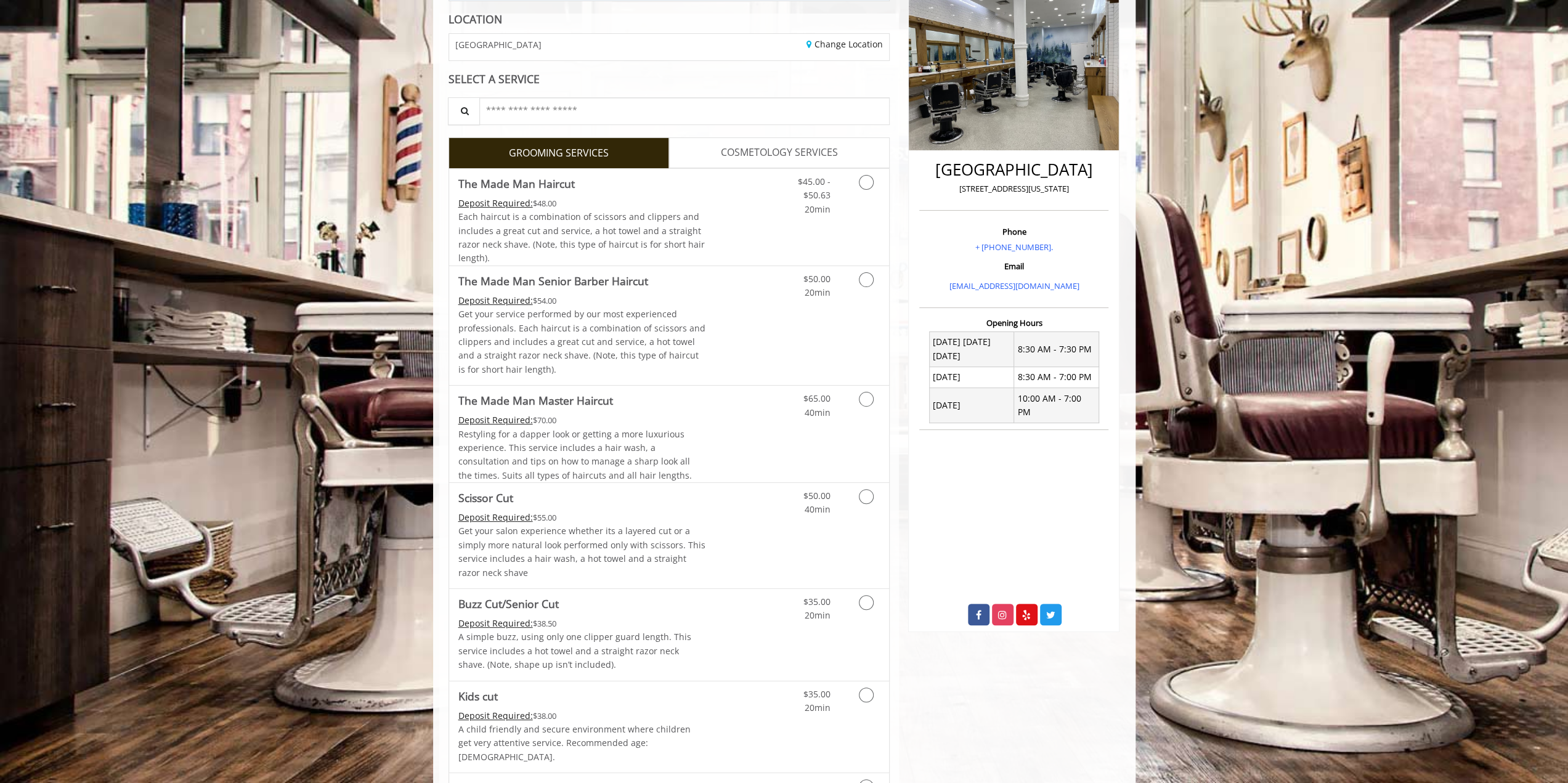
click at [793, 157] on span "COSMETOLOGY SERVICES" at bounding box center [779, 153] width 117 height 16
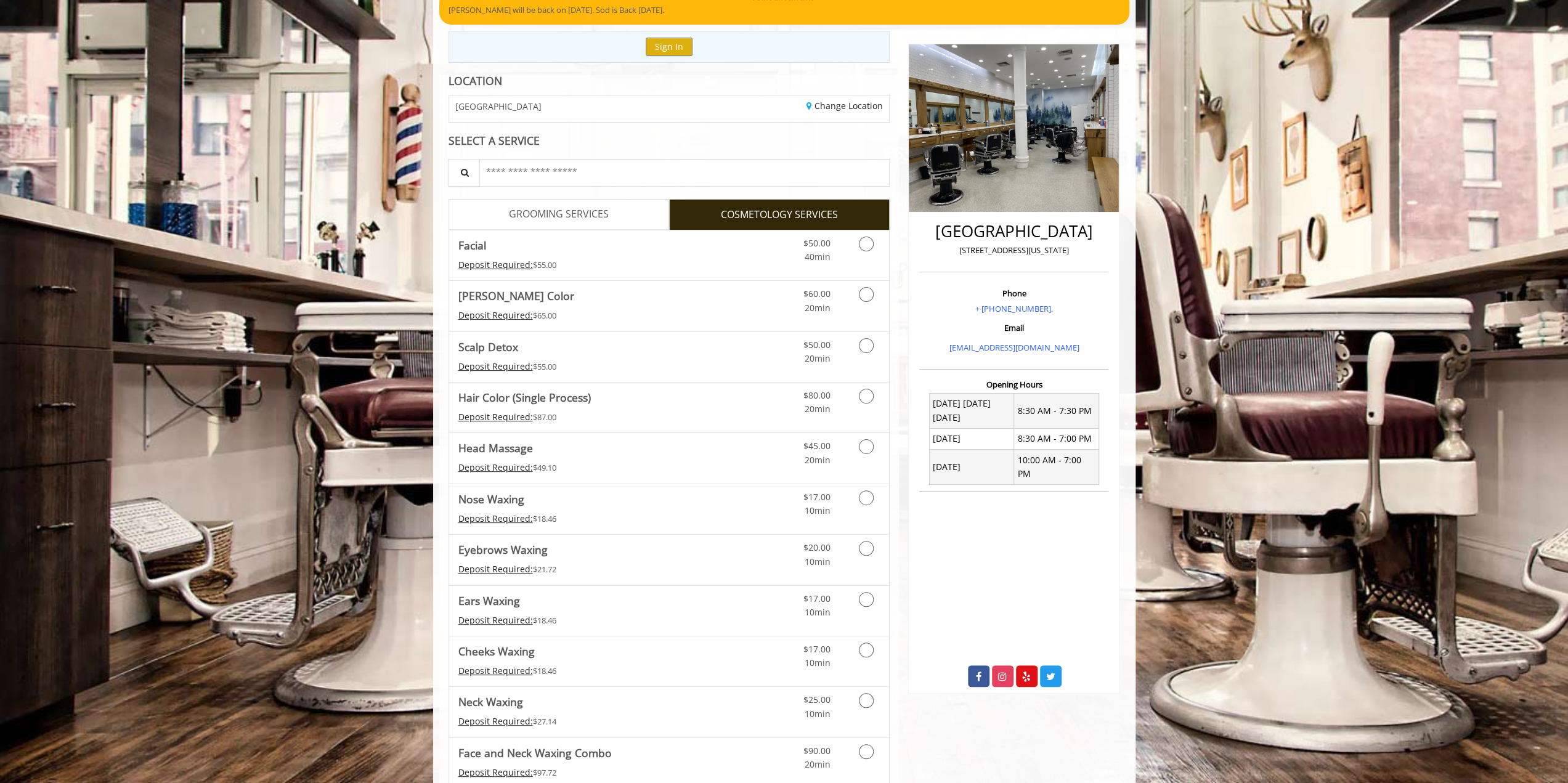
scroll to position [206, 0]
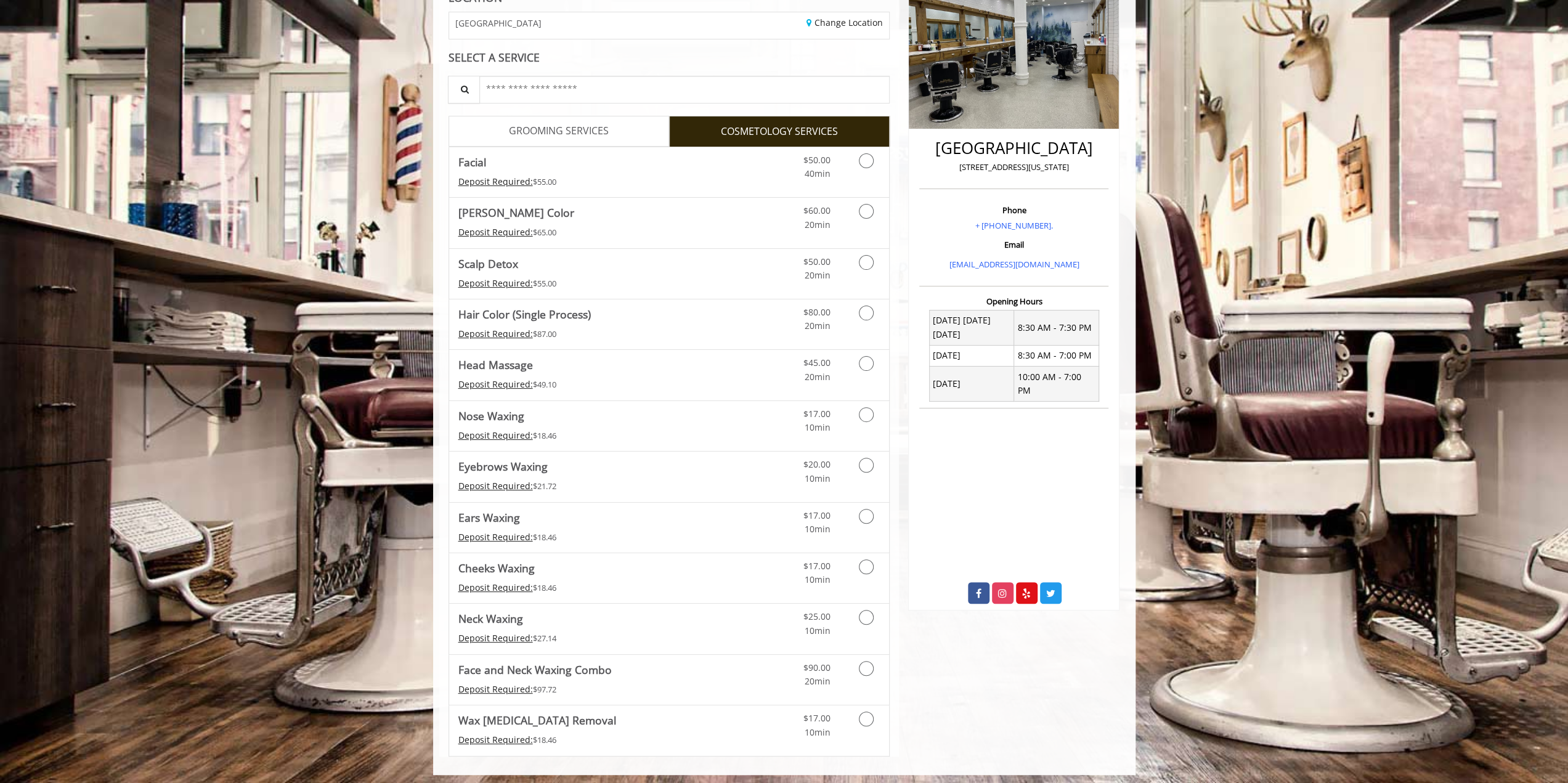
click at [552, 136] on span "GROOMING SERVICES" at bounding box center [558, 131] width 100 height 16
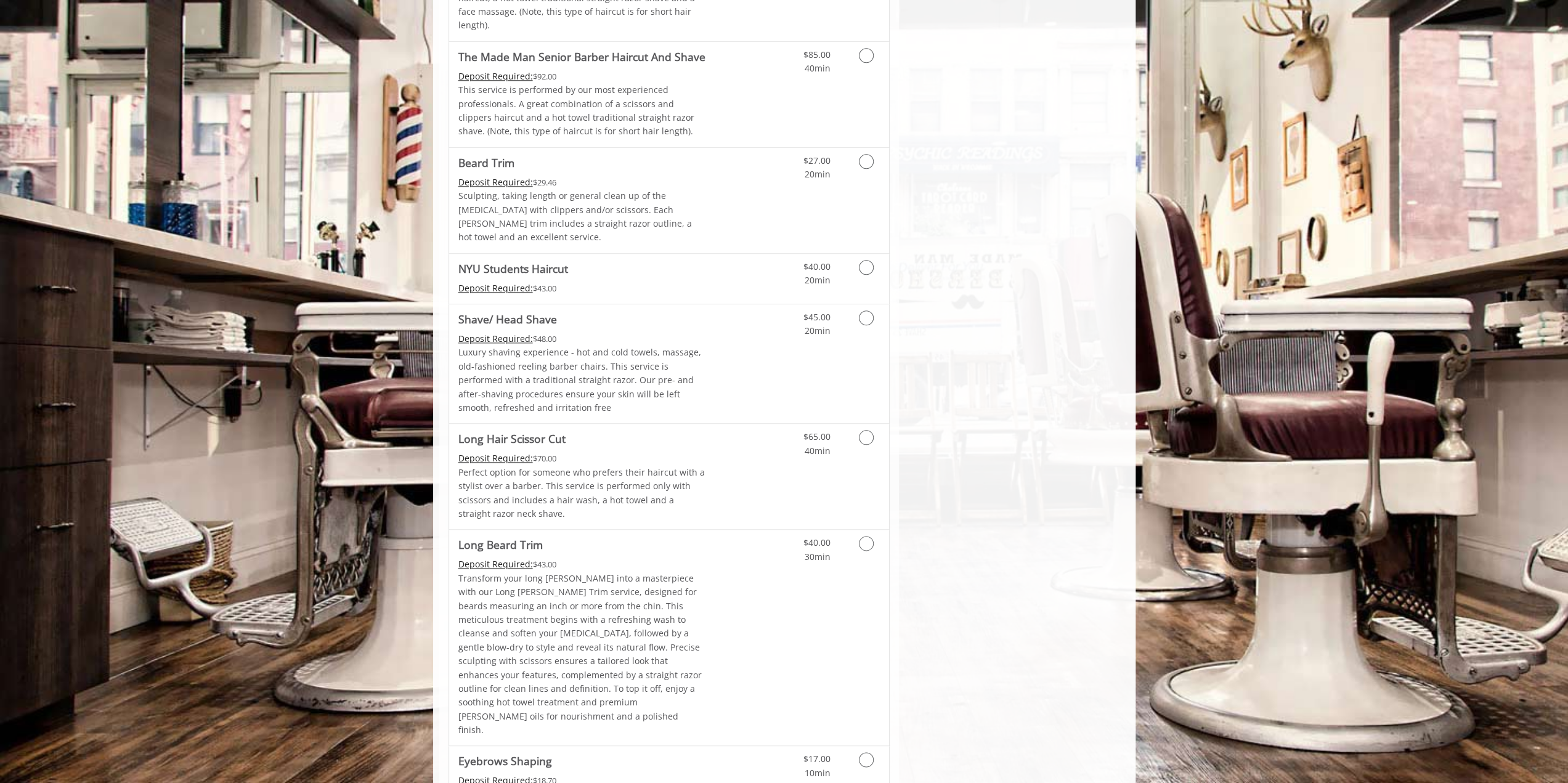
scroll to position [1260, 0]
